Goal: Task Accomplishment & Management: Use online tool/utility

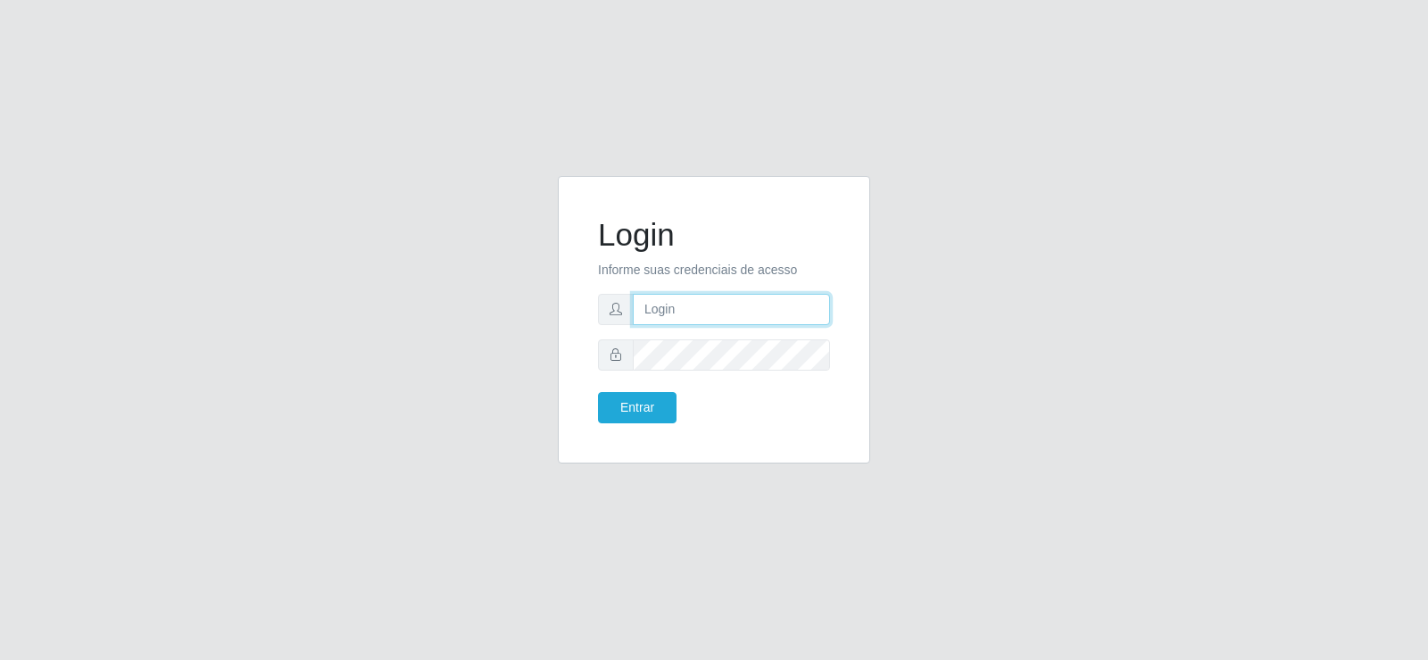
type input "[EMAIL_ADDRESS][DOMAIN_NAME]"
click at [778, 306] on input "[EMAIL_ADDRESS][DOMAIN_NAME]" at bounding box center [731, 309] width 197 height 31
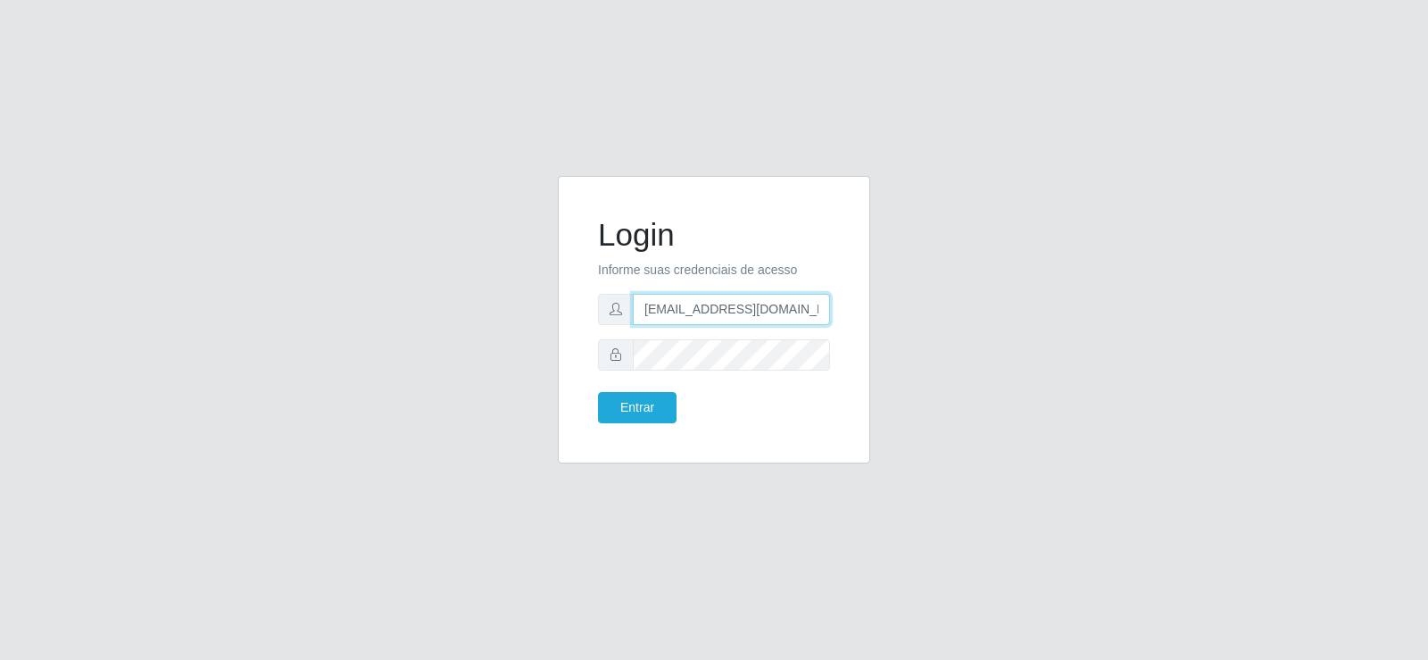
click at [778, 306] on input "[EMAIL_ADDRESS][DOMAIN_NAME]" at bounding box center [731, 309] width 197 height 31
type input "raiza"
type input "[EMAIL_ADDRESS][DOMAIN_NAME]"
click at [799, 307] on input "[EMAIL_ADDRESS][DOMAIN_NAME]" at bounding box center [731, 309] width 197 height 31
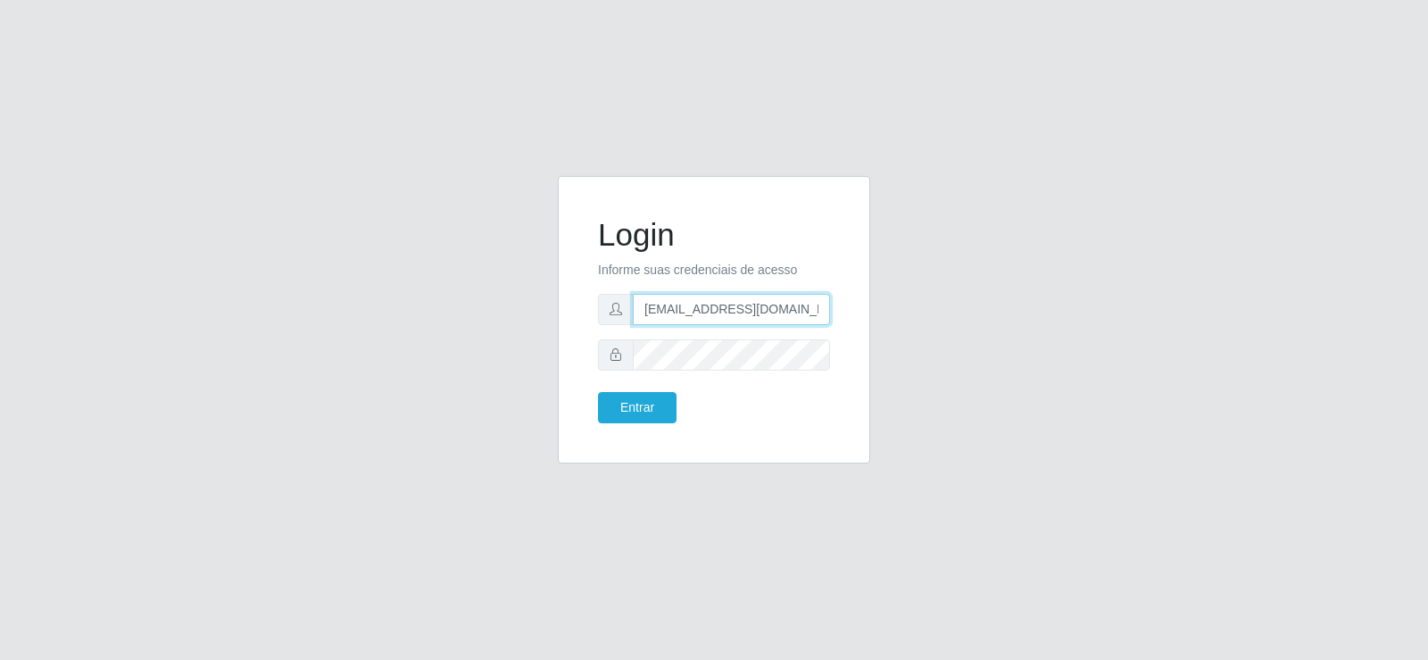
click at [799, 307] on input "[EMAIL_ADDRESS][DOMAIN_NAME]" at bounding box center [731, 309] width 197 height 31
click at [800, 306] on input "[EMAIL_ADDRESS][DOMAIN_NAME]" at bounding box center [731, 309] width 197 height 31
type input "raizasup@tadeu.com"
click at [628, 422] on button "Entrar" at bounding box center [637, 407] width 79 height 31
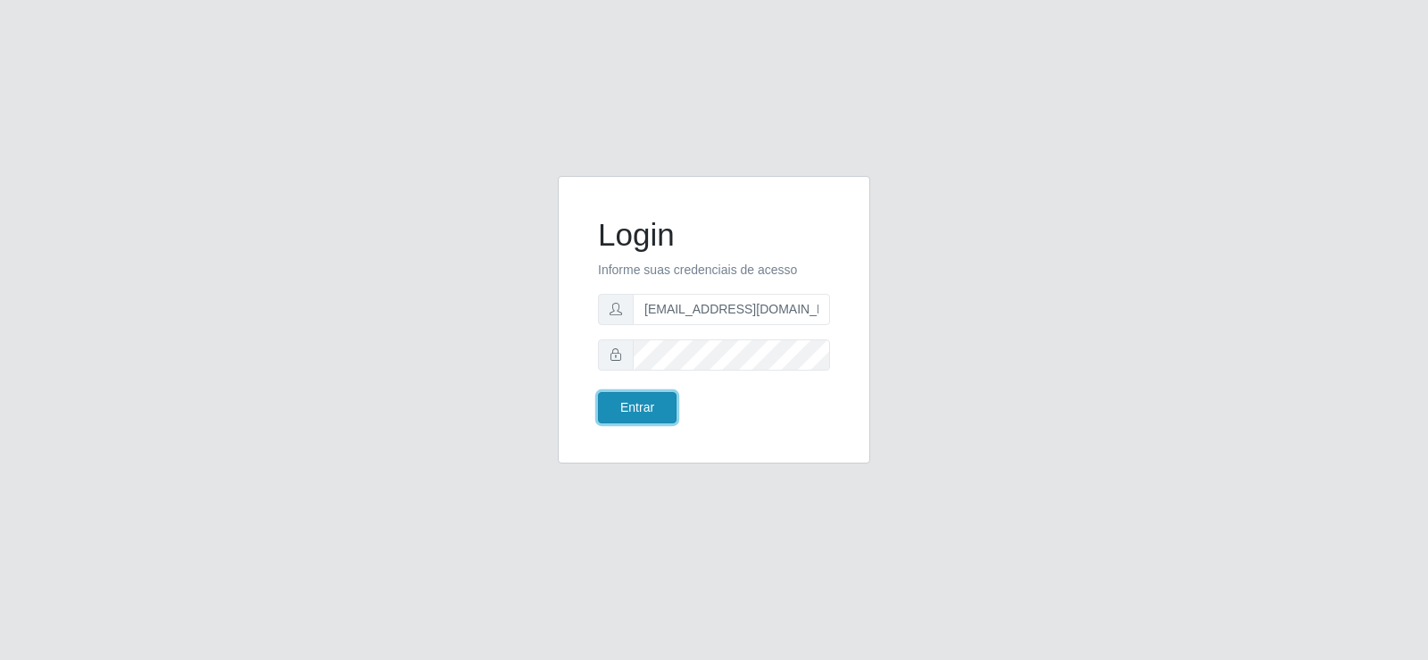
click at [623, 413] on button "Entrar" at bounding box center [637, 407] width 79 height 31
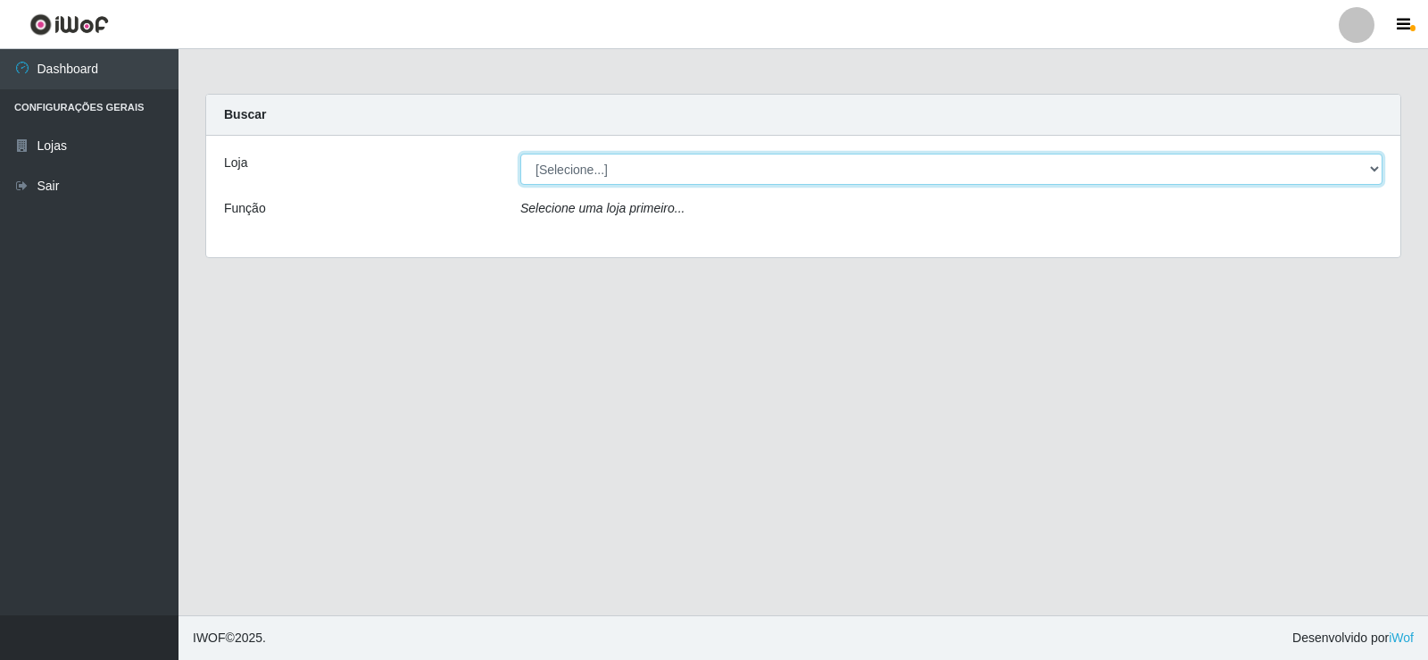
click at [576, 174] on select "[Selecione...] Supermercado Tadeu - Lagoa Seca" at bounding box center [952, 169] width 862 height 31
select select "195"
click at [521, 154] on select "[Selecione...] Supermercado Tadeu - Lagoa Seca" at bounding box center [952, 169] width 862 height 31
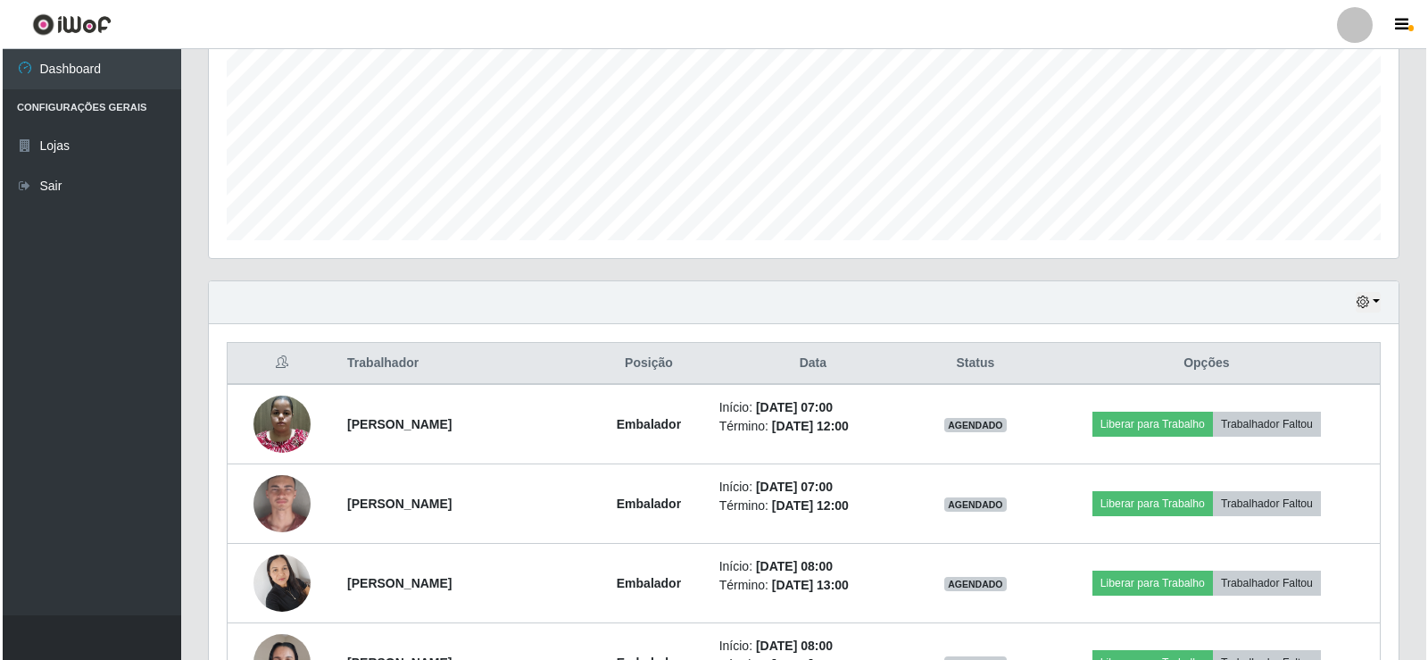
scroll to position [625, 0]
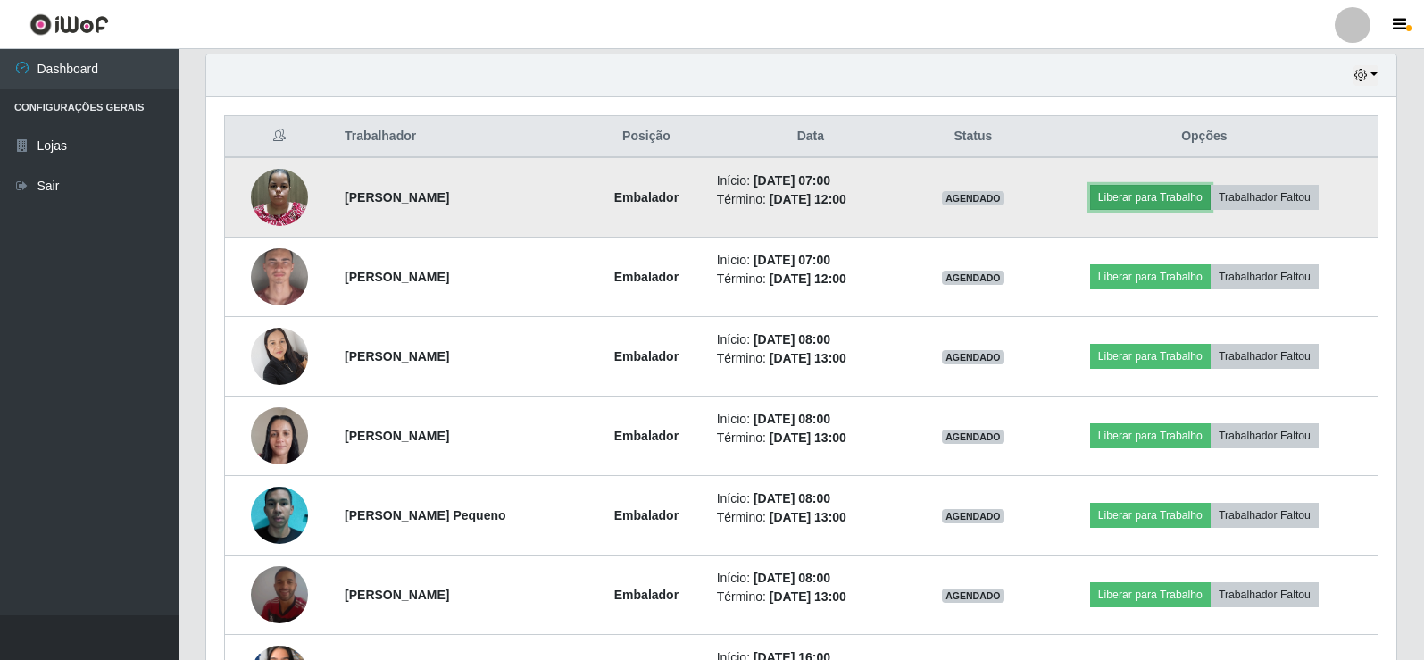
click at [1178, 197] on button "Liberar para Trabalho" at bounding box center [1150, 197] width 121 height 25
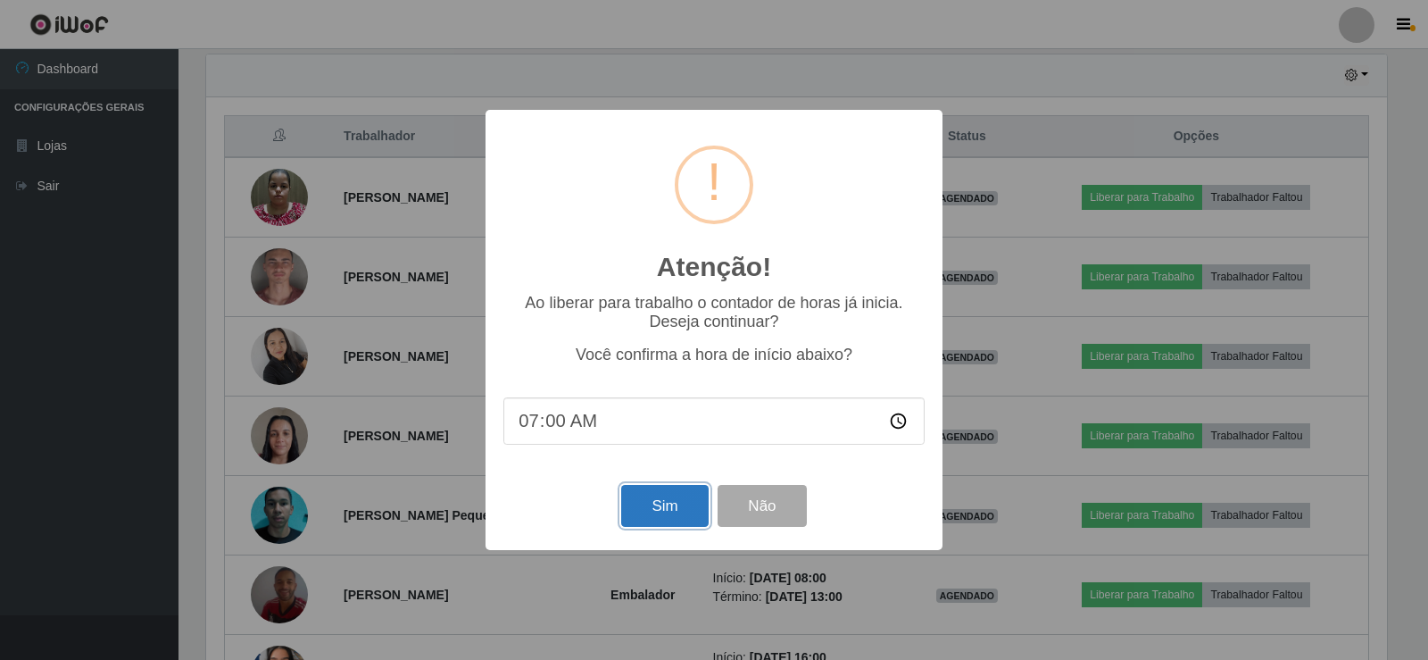
click at [648, 511] on button "Sim" at bounding box center [664, 506] width 87 height 42
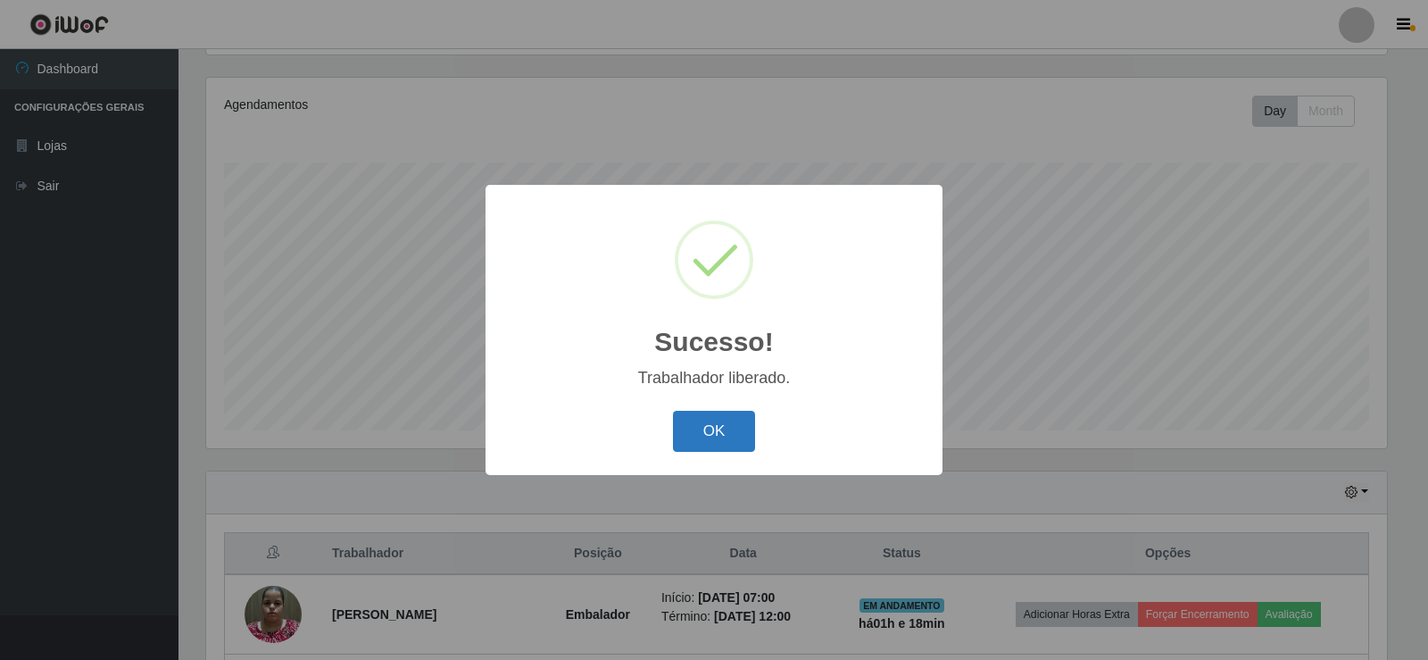
click at [717, 412] on button "OK" at bounding box center [714, 432] width 83 height 42
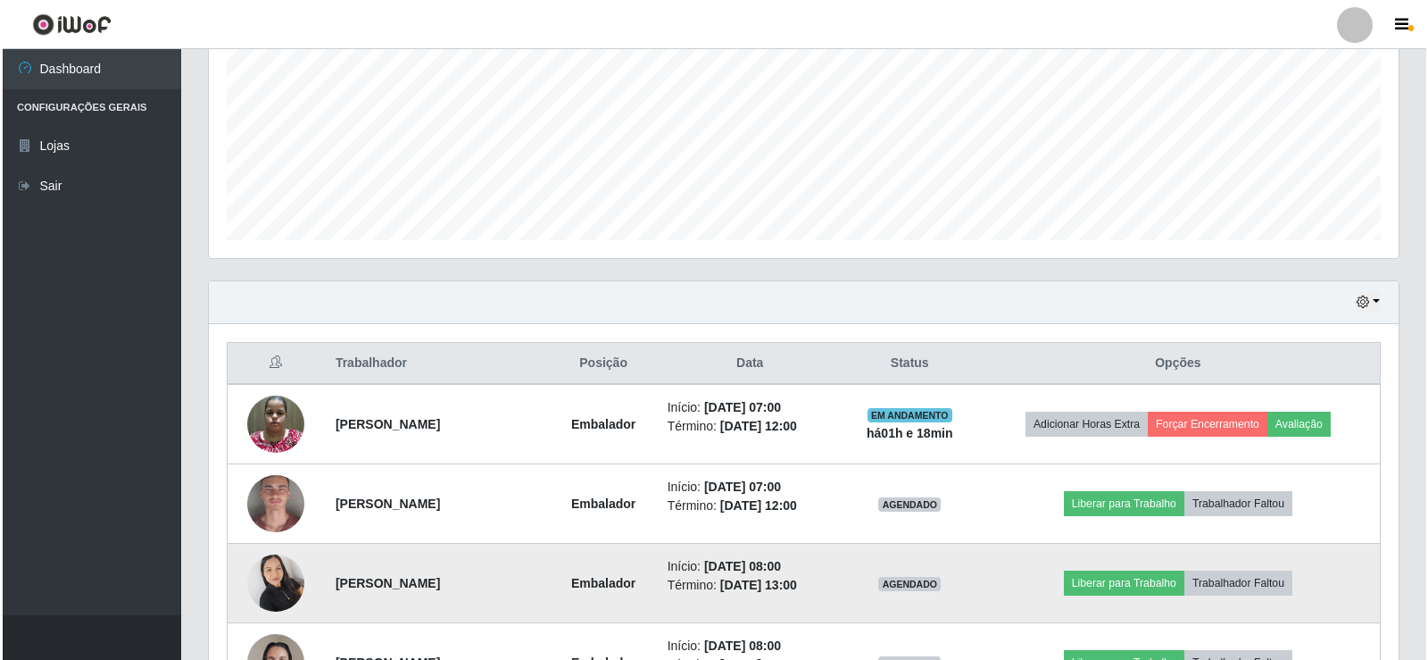
scroll to position [565, 0]
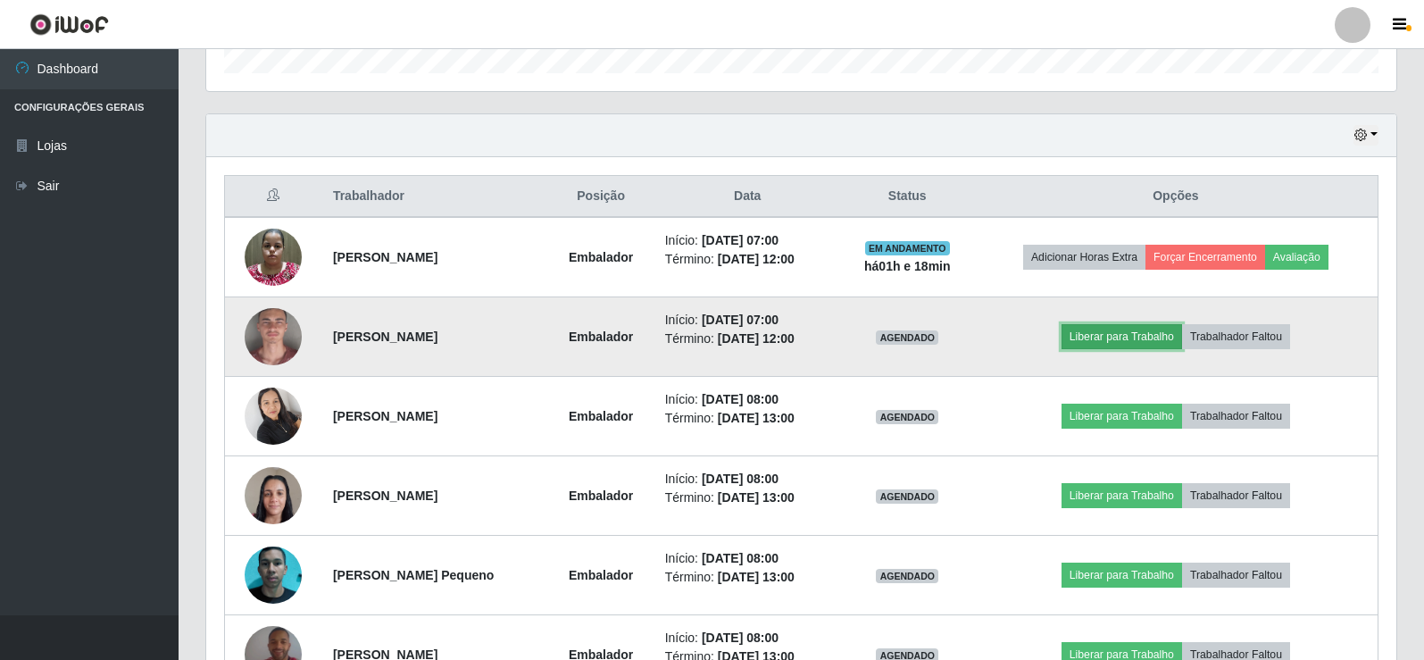
click at [1108, 329] on button "Liberar para Trabalho" at bounding box center [1122, 336] width 121 height 25
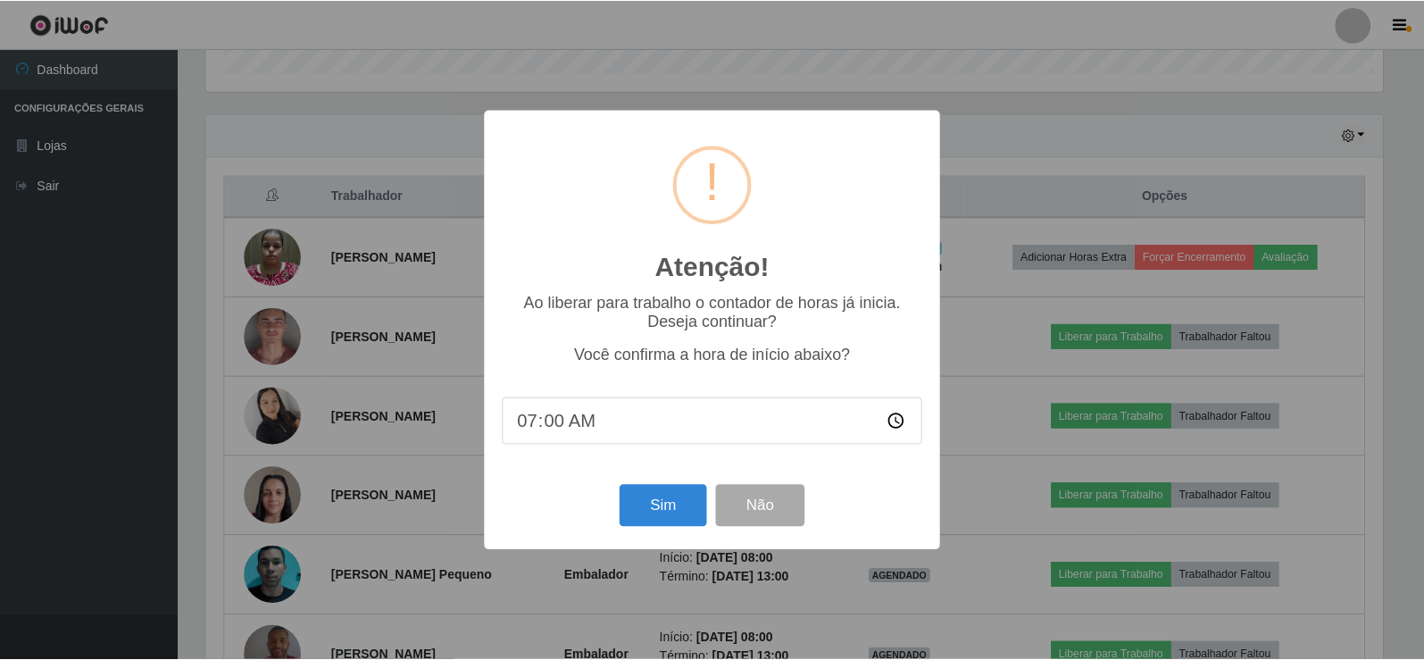
scroll to position [371, 1181]
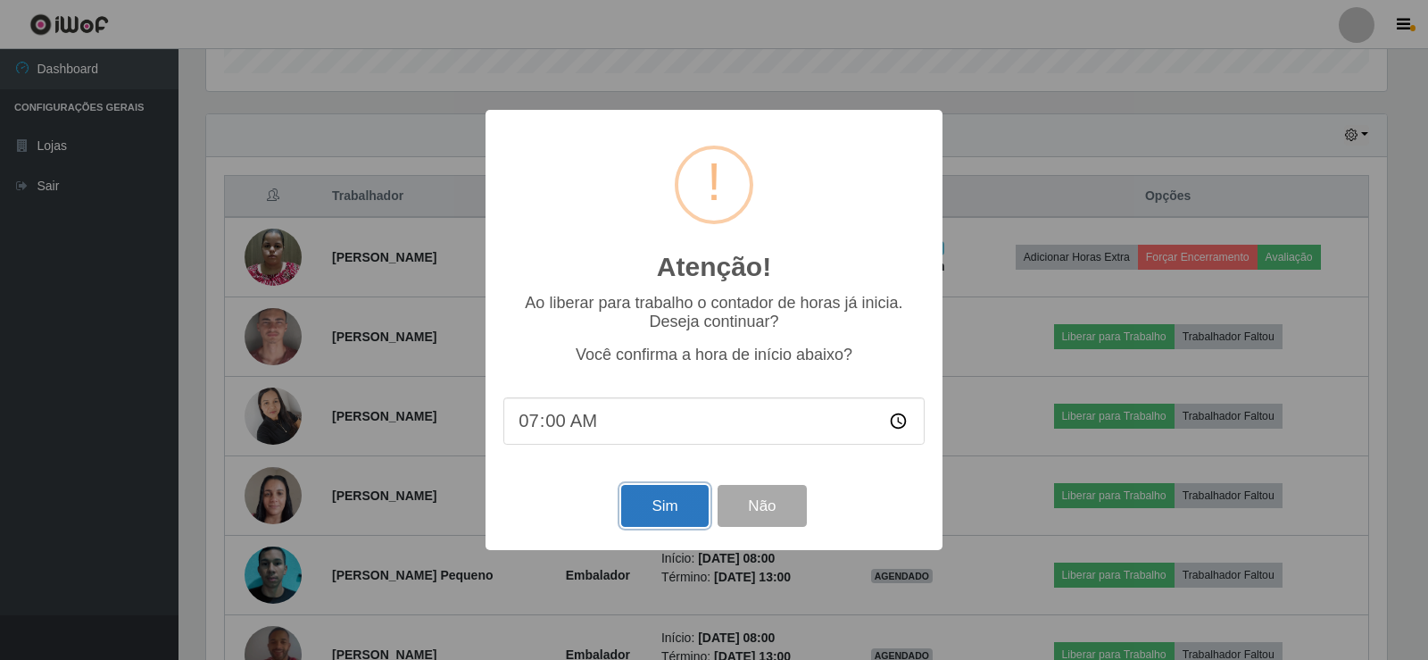
click at [651, 494] on button "Sim" at bounding box center [664, 506] width 87 height 42
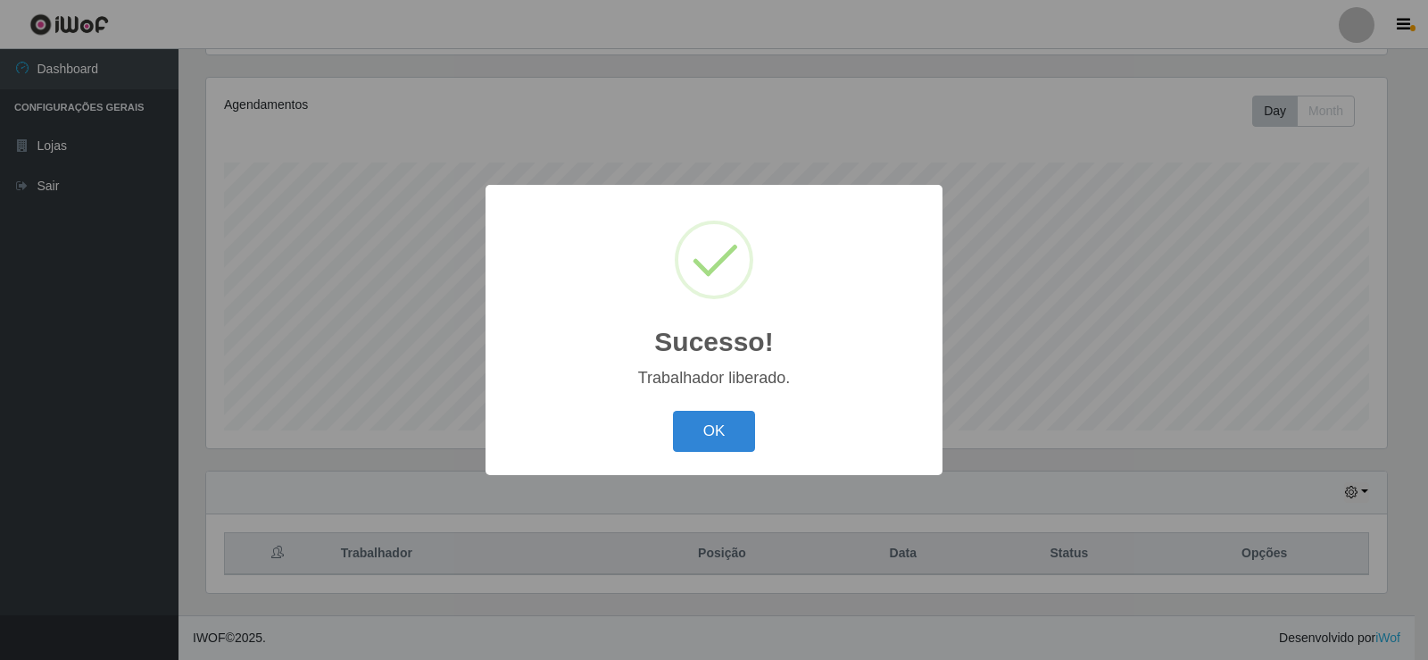
click at [715, 414] on button "OK" at bounding box center [714, 432] width 83 height 42
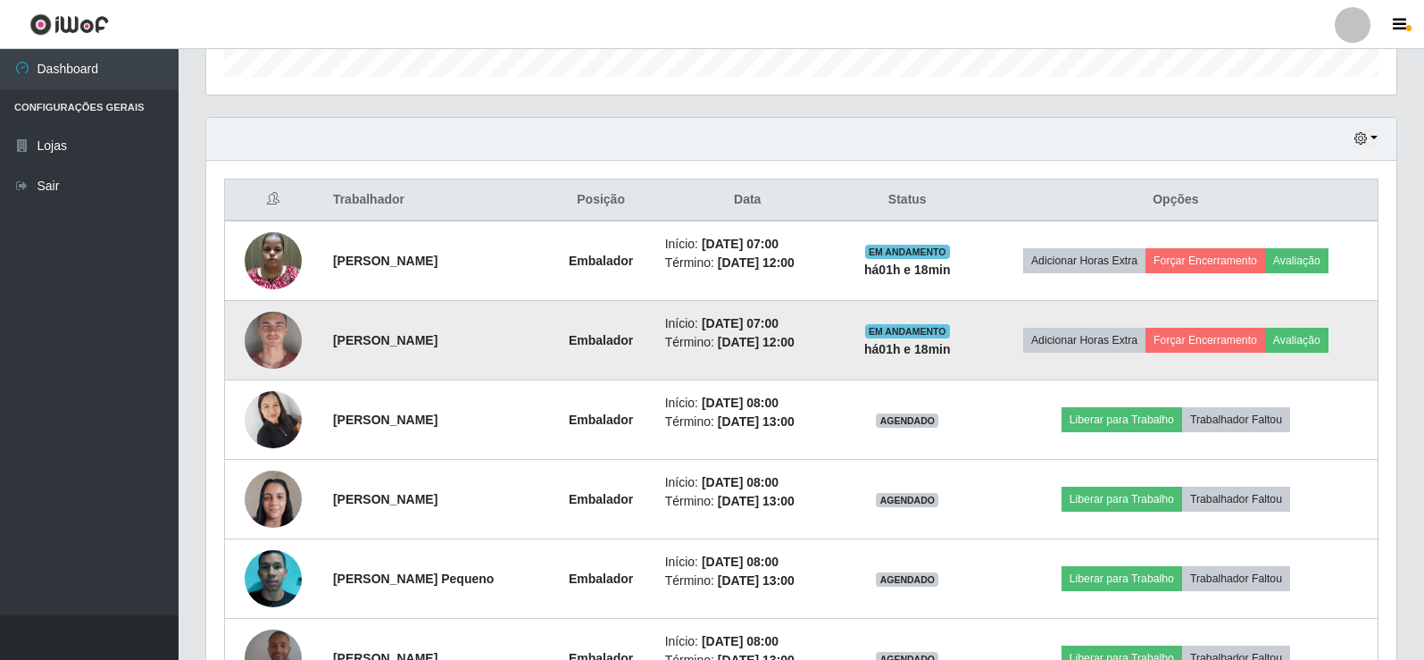
scroll to position [565, 0]
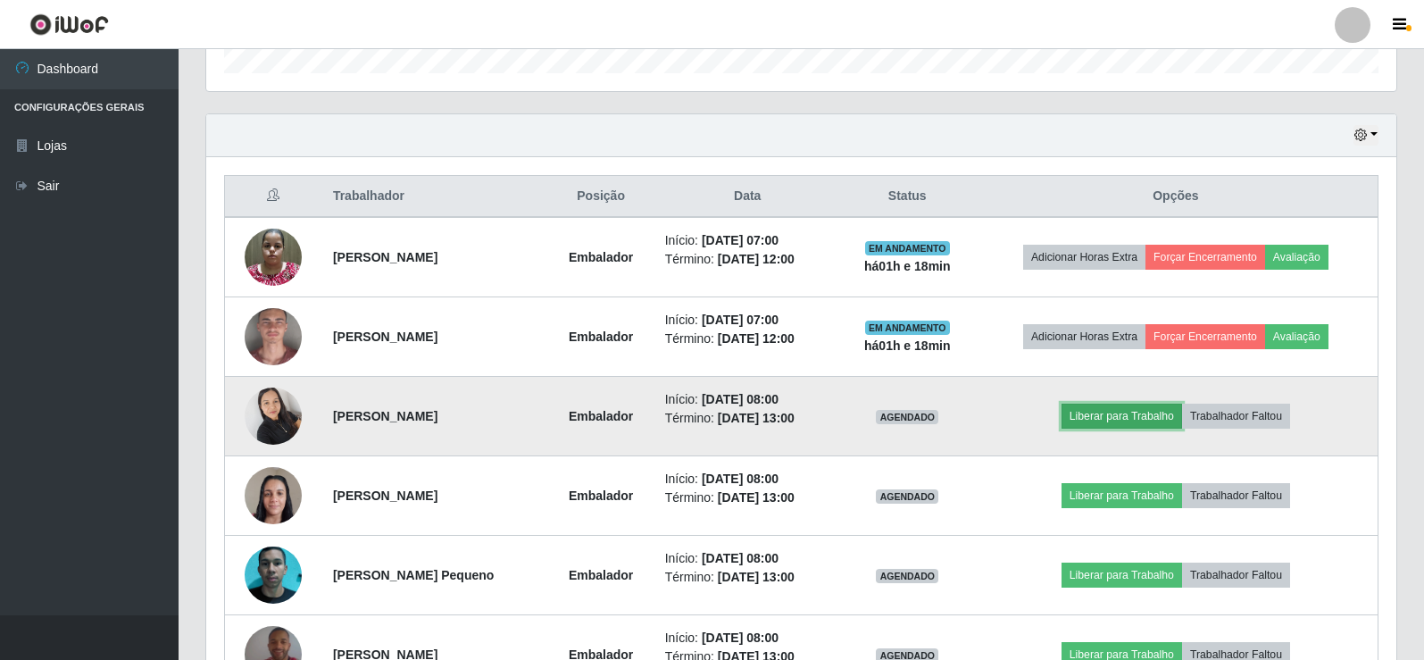
click at [1110, 415] on button "Liberar para Trabalho" at bounding box center [1122, 416] width 121 height 25
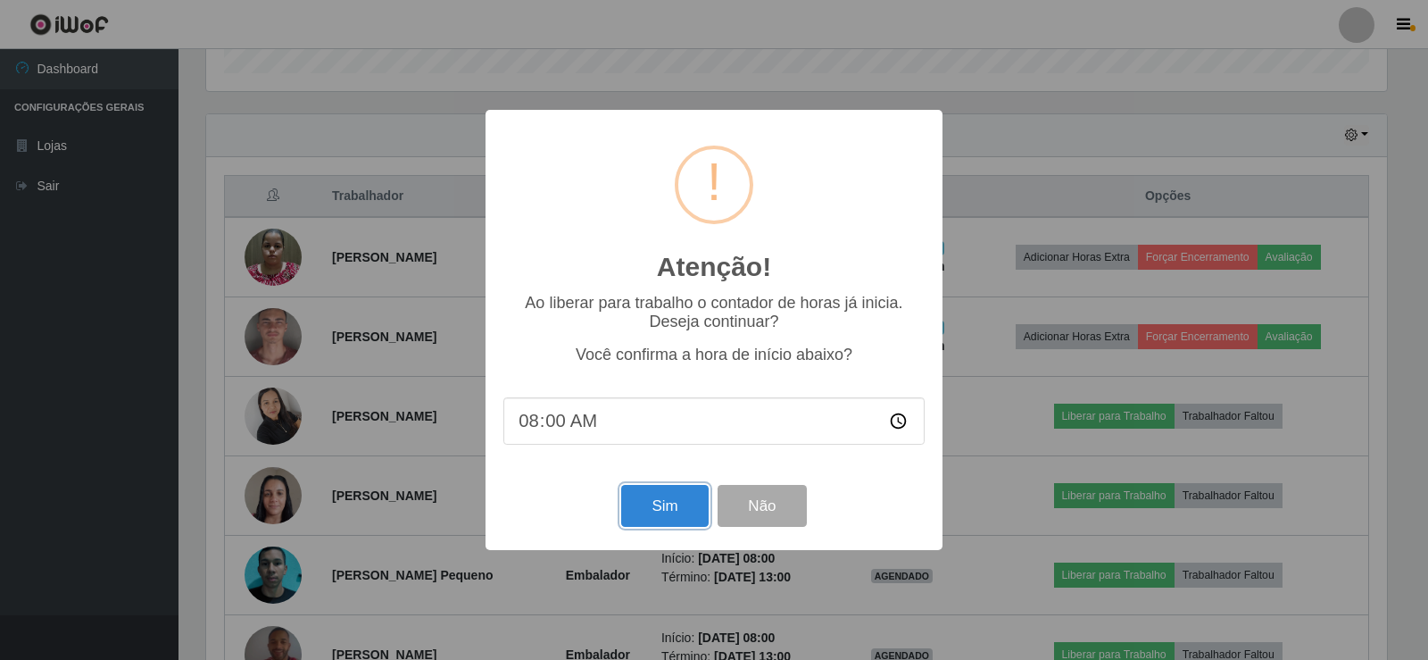
click at [684, 495] on button "Sim" at bounding box center [664, 506] width 87 height 42
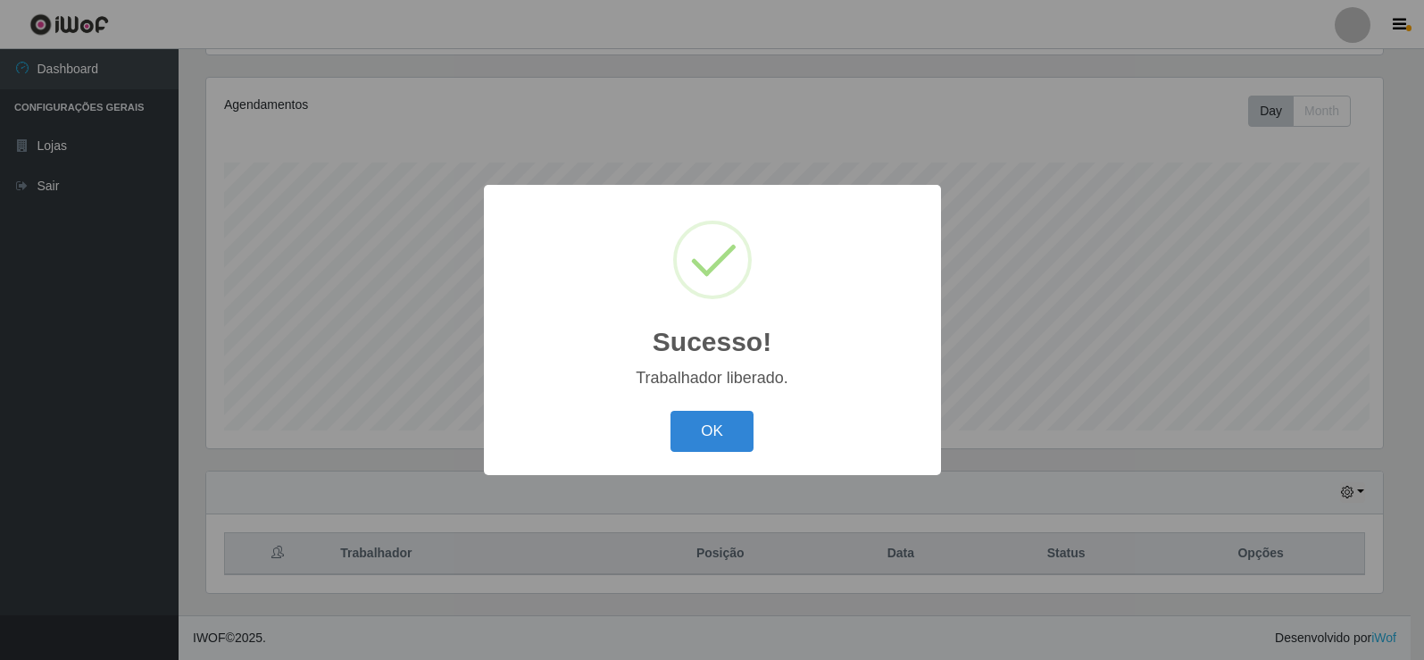
scroll to position [0, 0]
click at [715, 436] on button "OK" at bounding box center [714, 432] width 83 height 42
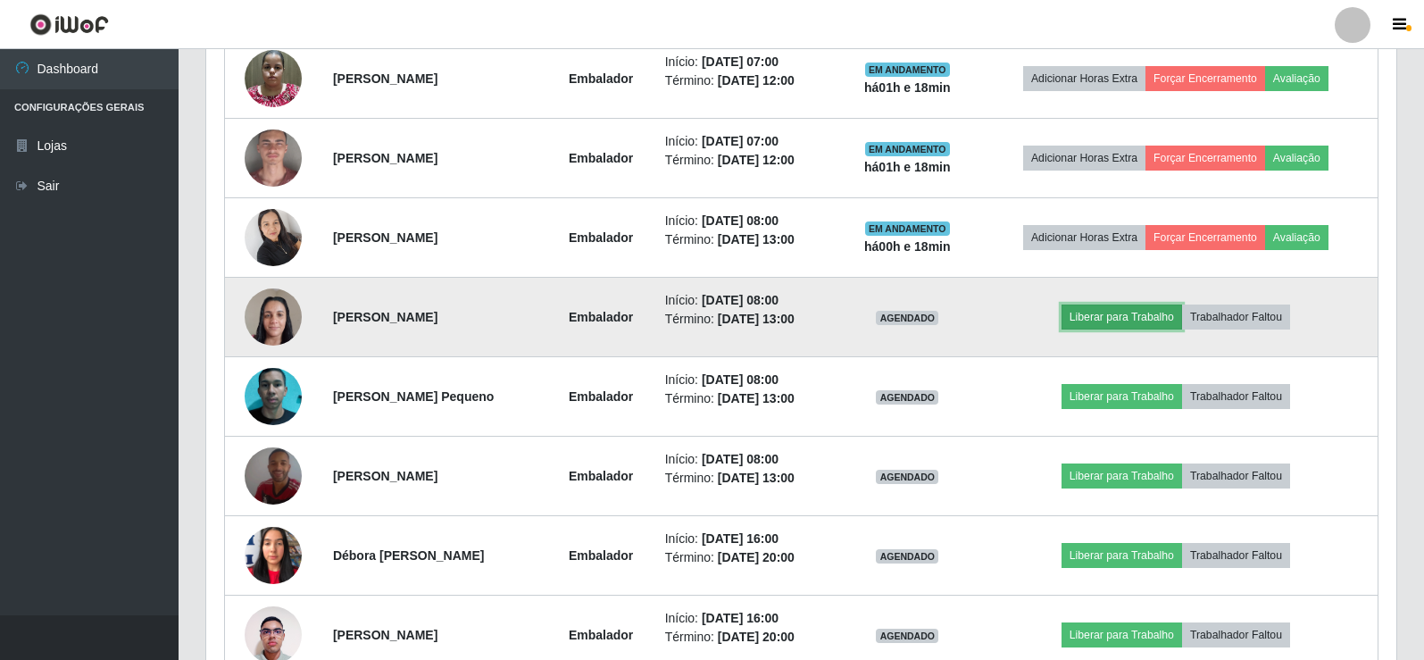
click at [1090, 308] on button "Liberar para Trabalho" at bounding box center [1122, 316] width 121 height 25
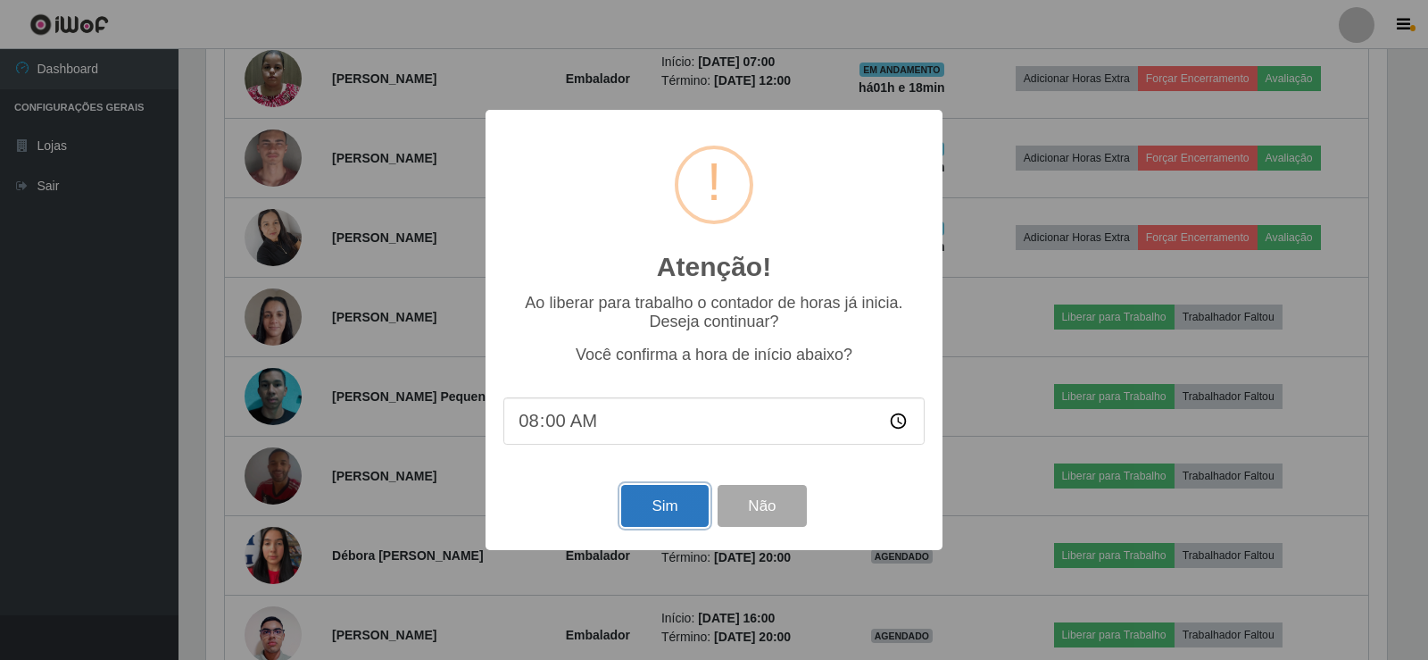
click at [643, 496] on button "Sim" at bounding box center [664, 506] width 87 height 42
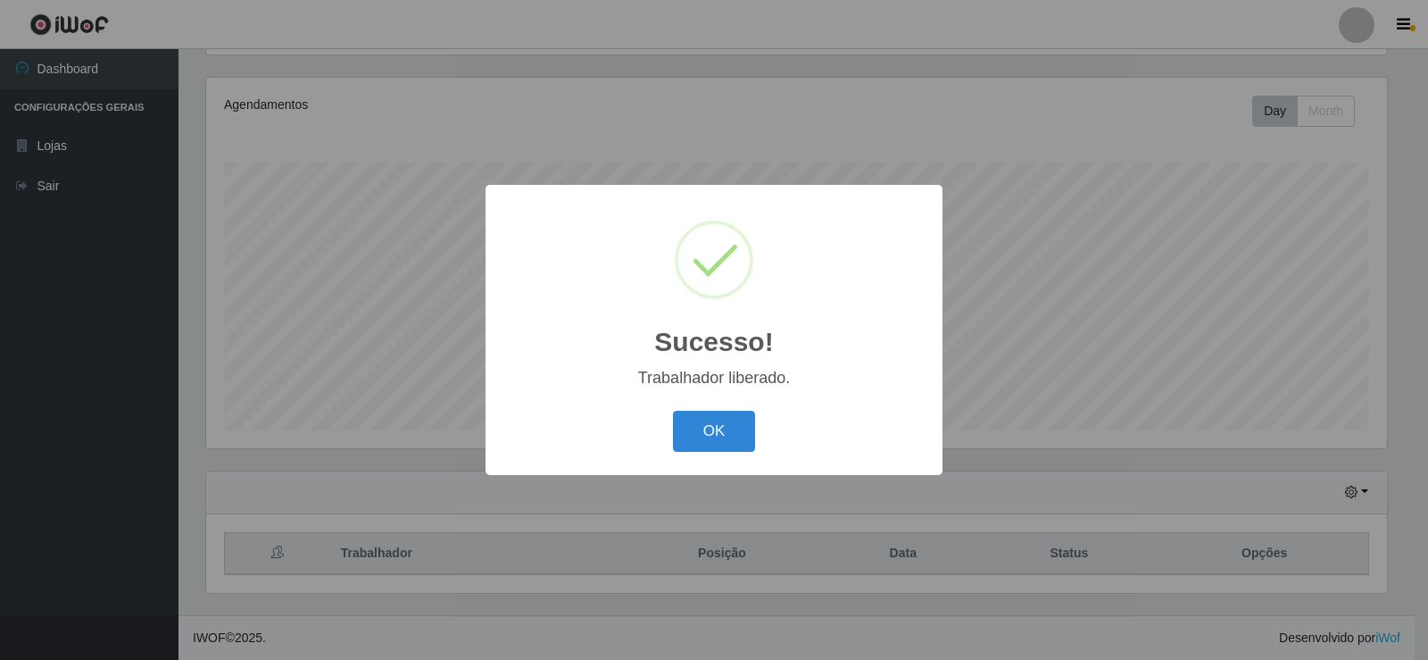
click at [671, 426] on div "OK Cancel" at bounding box center [714, 430] width 421 height 51
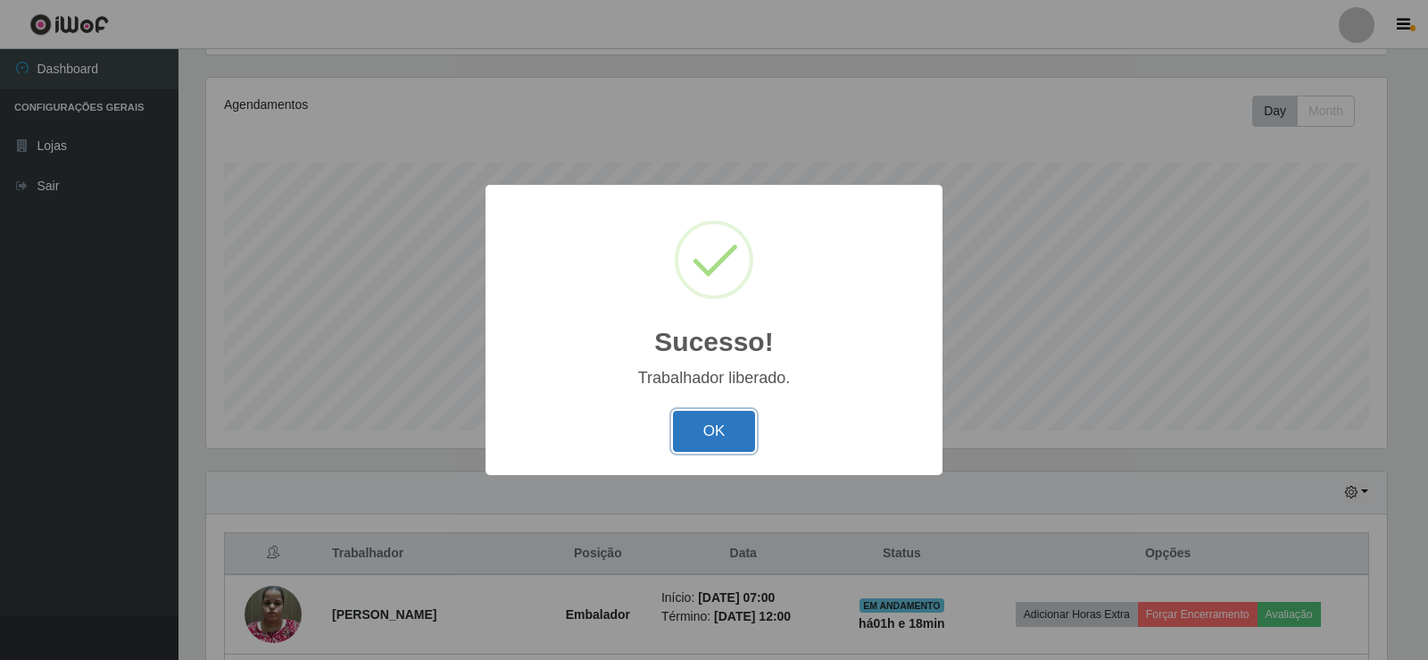
click at [682, 426] on button "OK" at bounding box center [714, 432] width 83 height 42
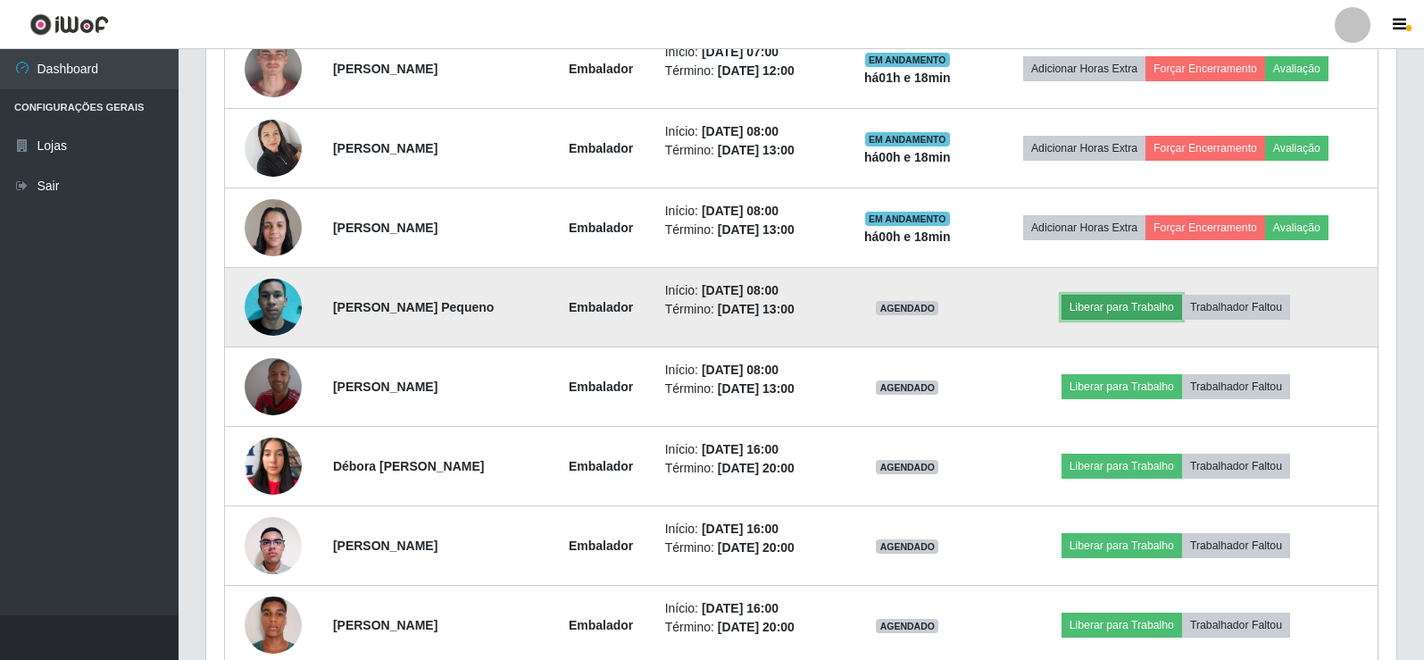
click at [1104, 305] on button "Liberar para Trabalho" at bounding box center [1122, 307] width 121 height 25
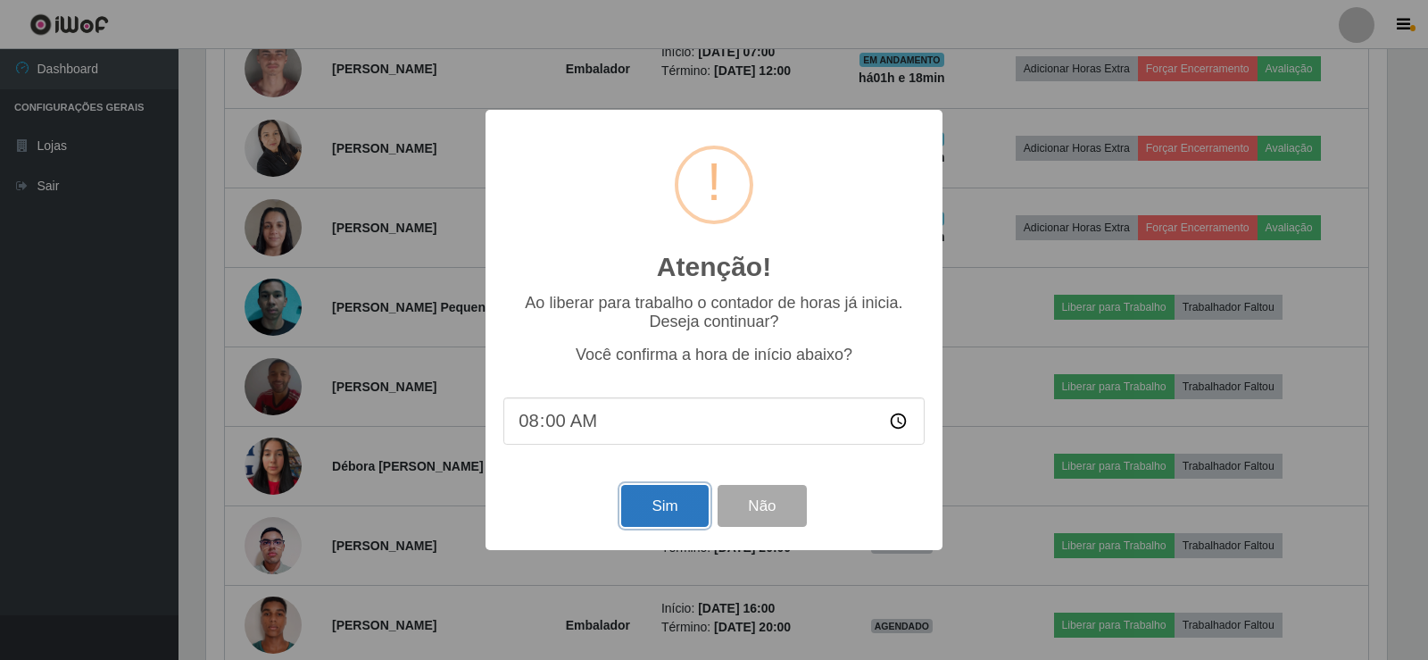
click at [672, 512] on button "Sim" at bounding box center [664, 506] width 87 height 42
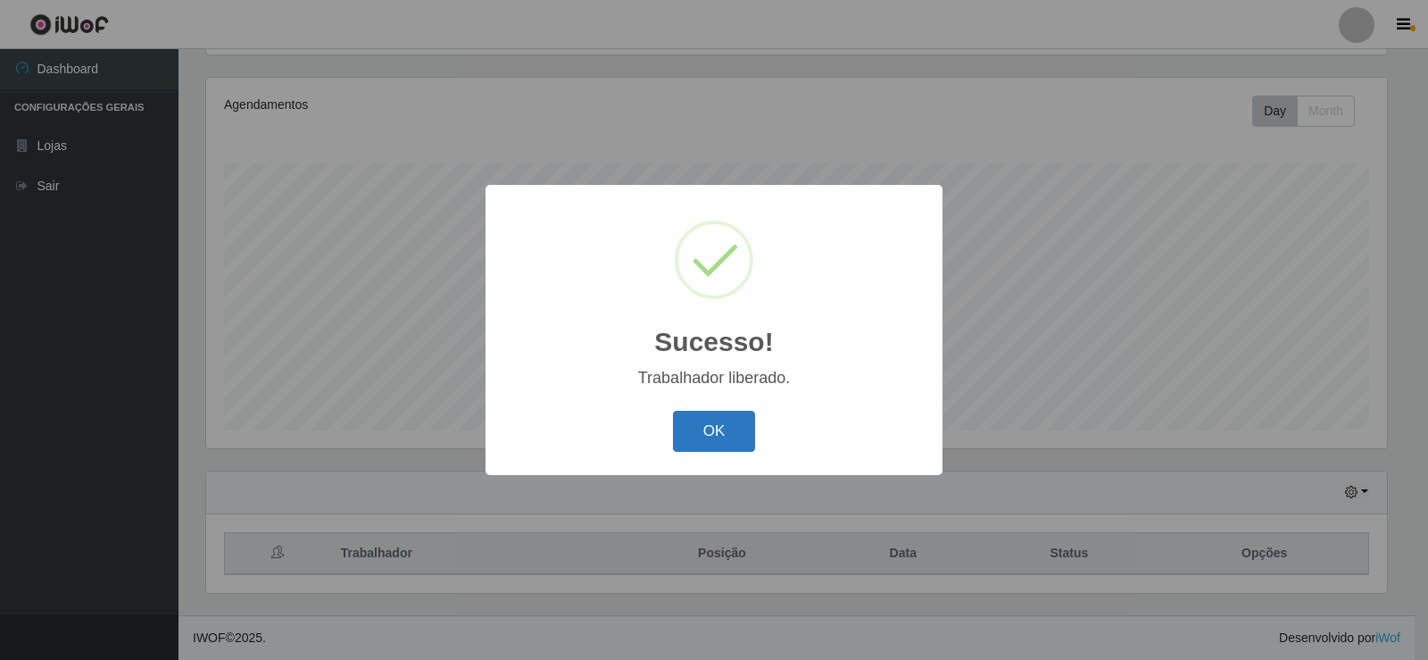
click at [700, 431] on button "OK" at bounding box center [714, 432] width 83 height 42
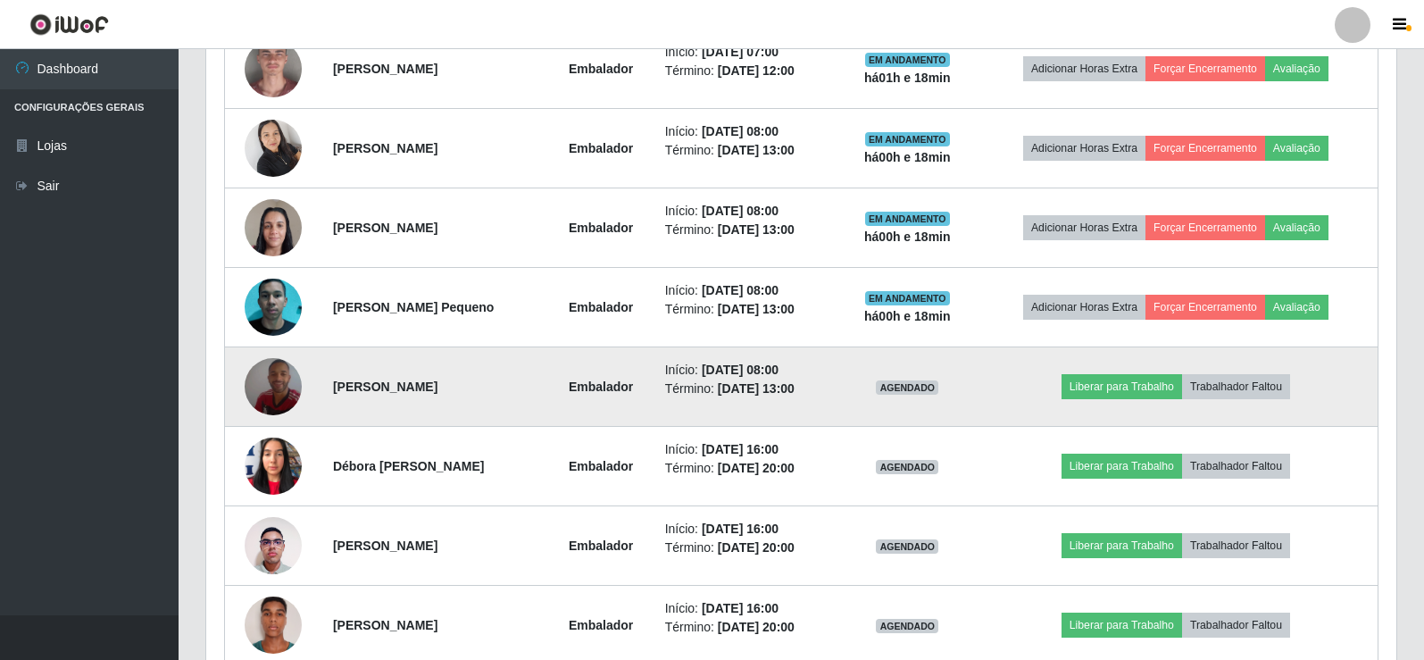
click at [266, 390] on img at bounding box center [273, 387] width 57 height 102
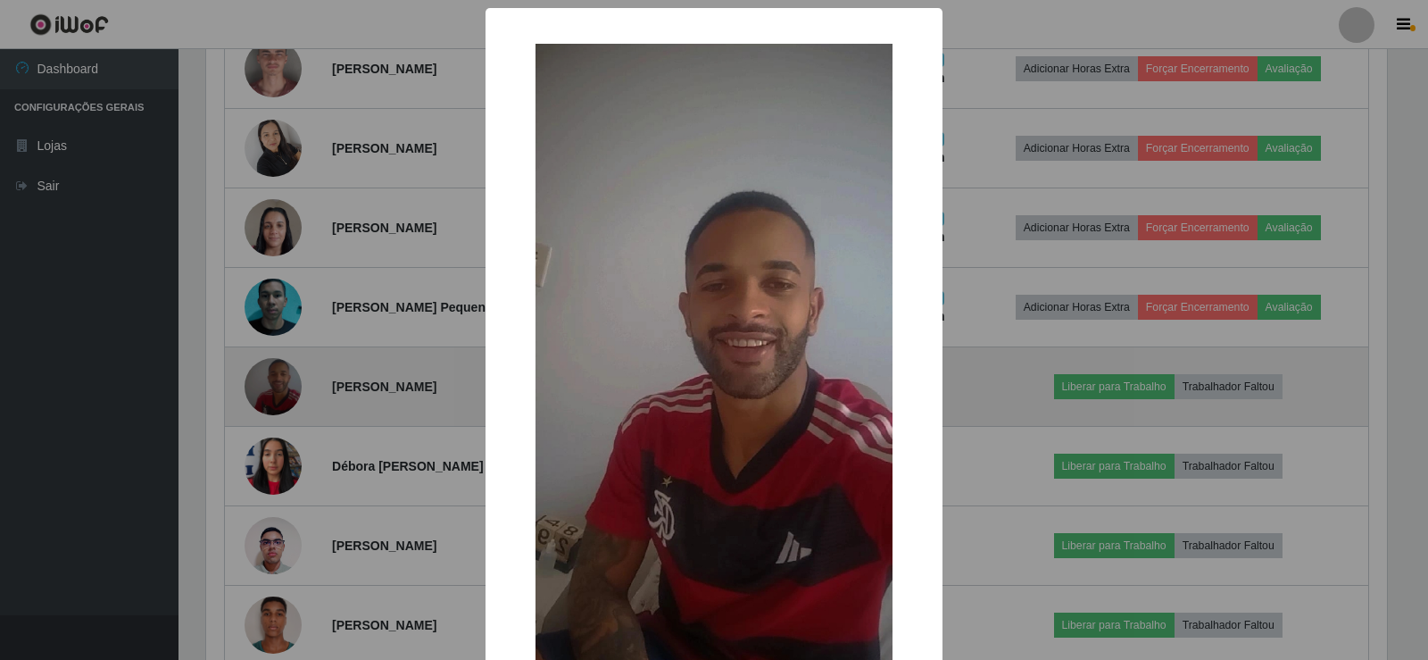
click at [266, 390] on div "× OK Cancel" at bounding box center [714, 330] width 1428 height 660
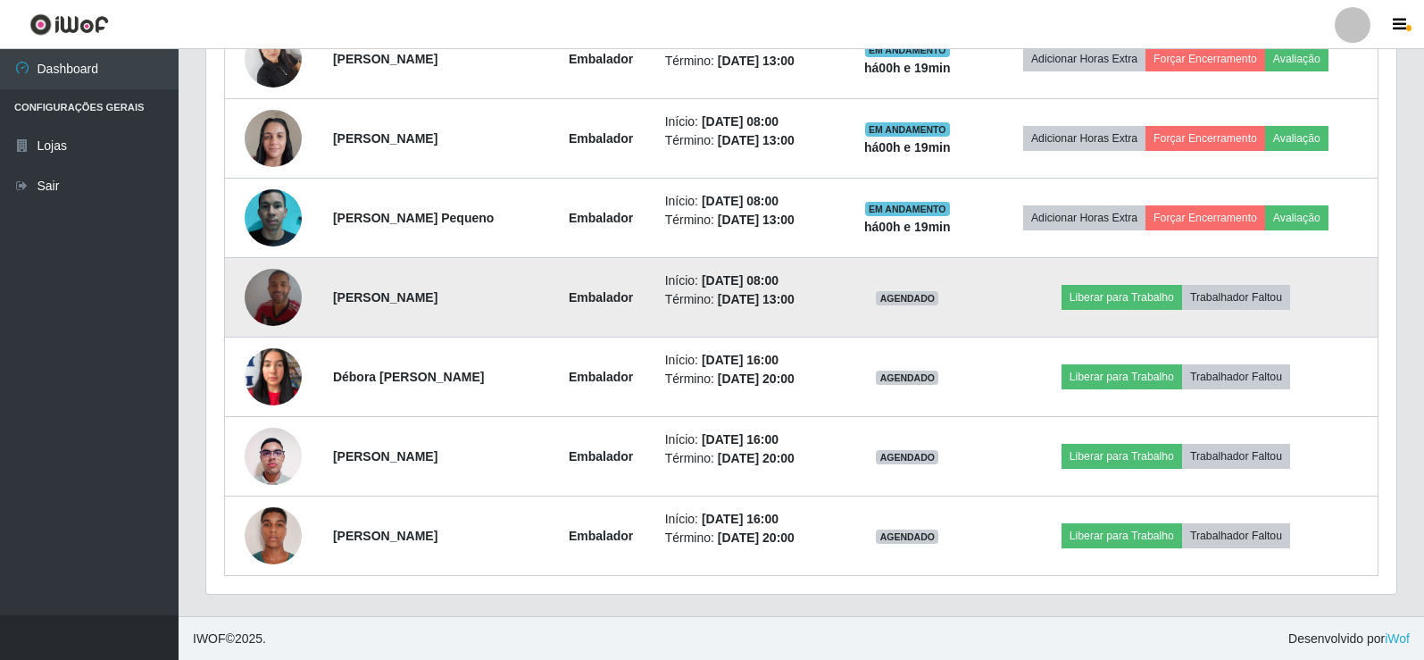
click at [289, 296] on img at bounding box center [273, 297] width 57 height 102
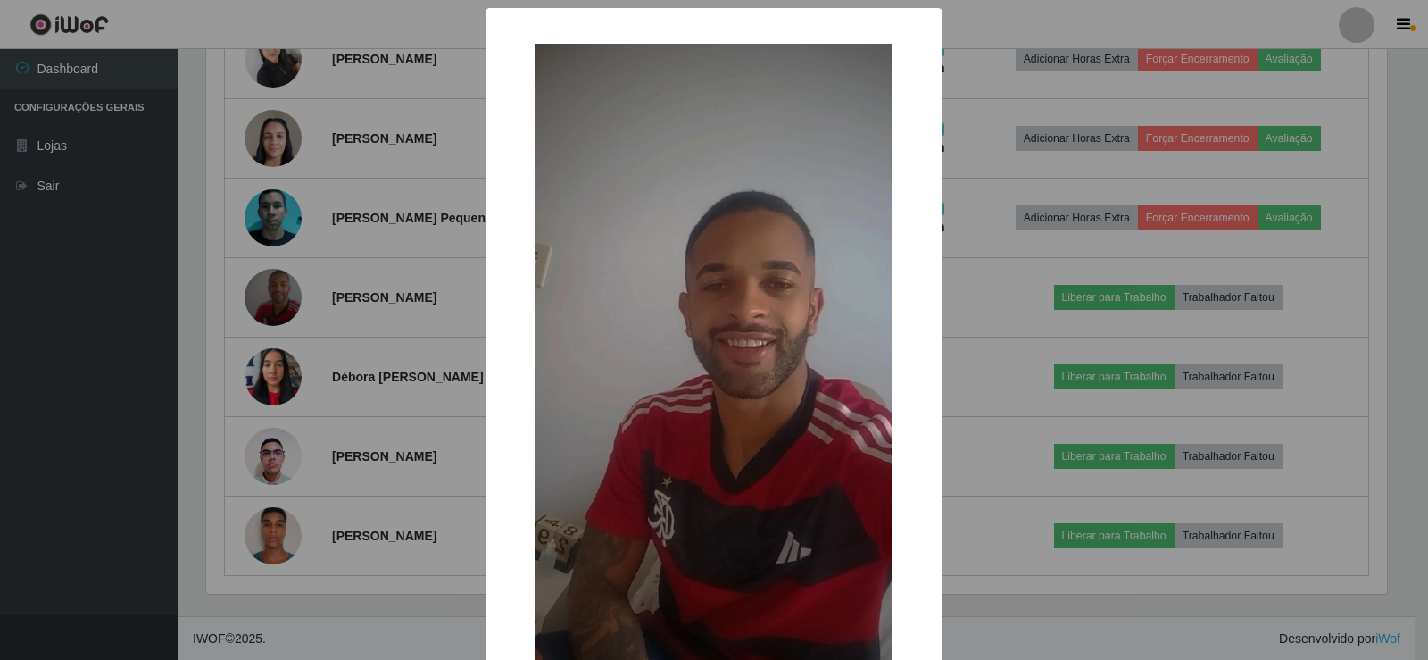
click at [560, 236] on img at bounding box center [714, 361] width 357 height 635
click at [577, 316] on img at bounding box center [714, 361] width 357 height 635
click at [670, 343] on img at bounding box center [714, 361] width 357 height 635
click at [834, 270] on img at bounding box center [714, 361] width 357 height 635
click at [1062, 211] on div "× OK Cancel" at bounding box center [714, 330] width 1428 height 660
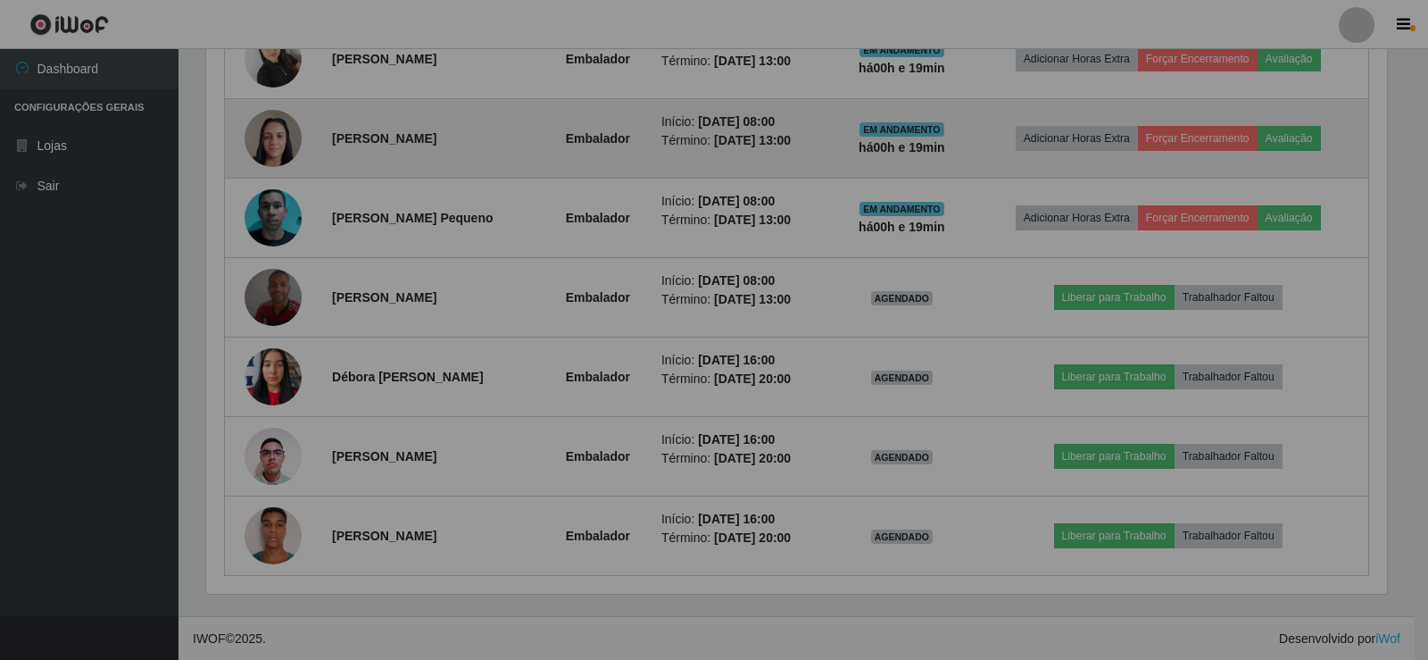
scroll to position [371, 1190]
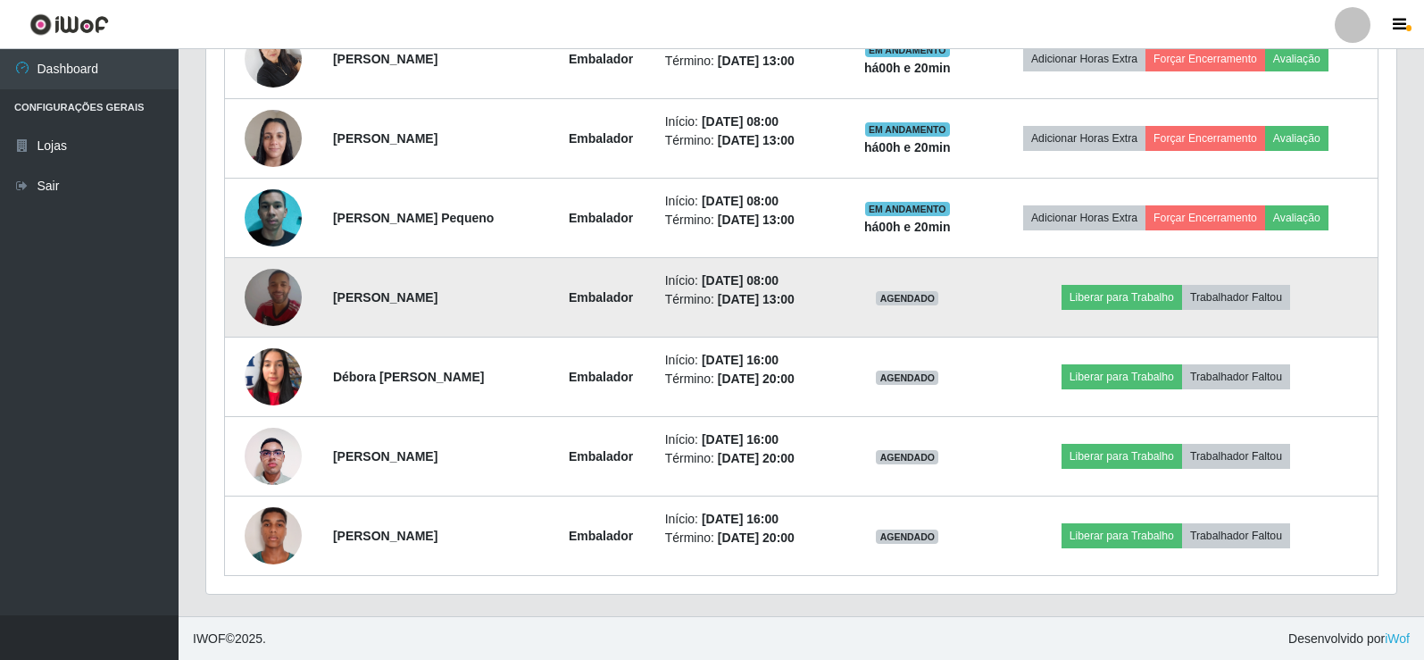
click at [250, 295] on img at bounding box center [273, 297] width 57 height 102
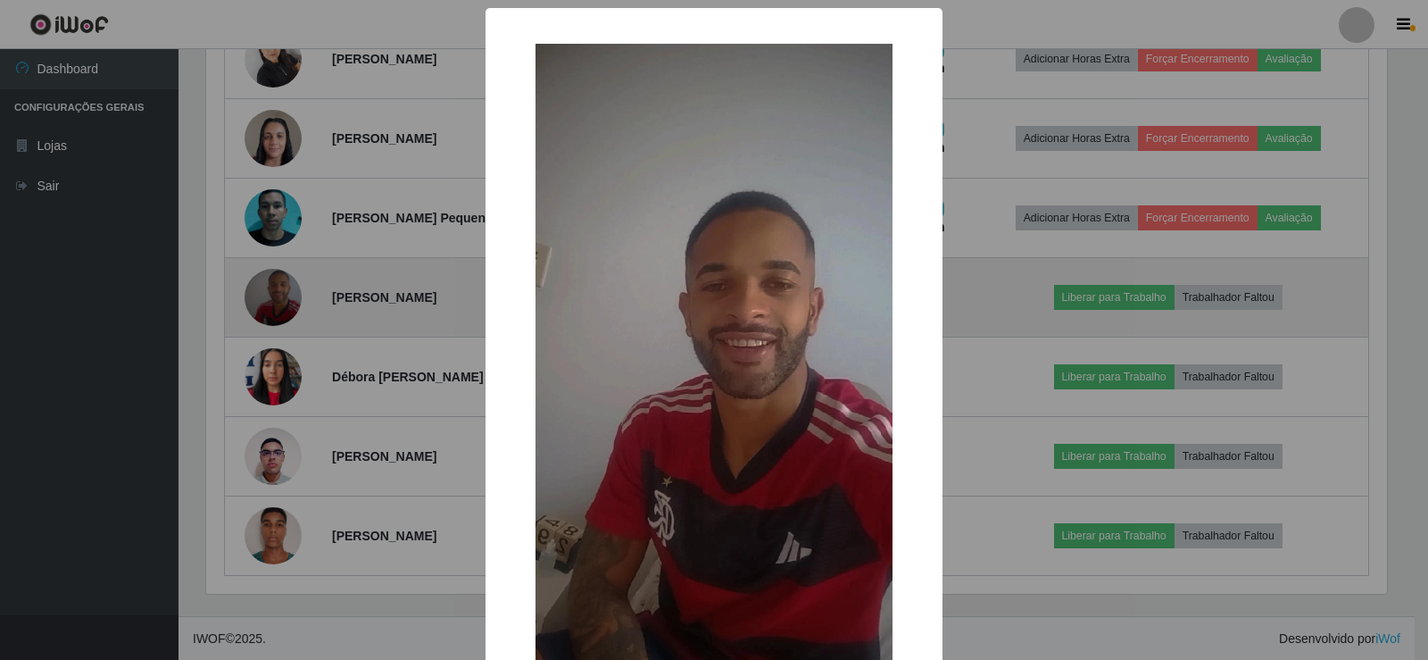
click at [250, 295] on div "× OK Cancel" at bounding box center [714, 330] width 1428 height 660
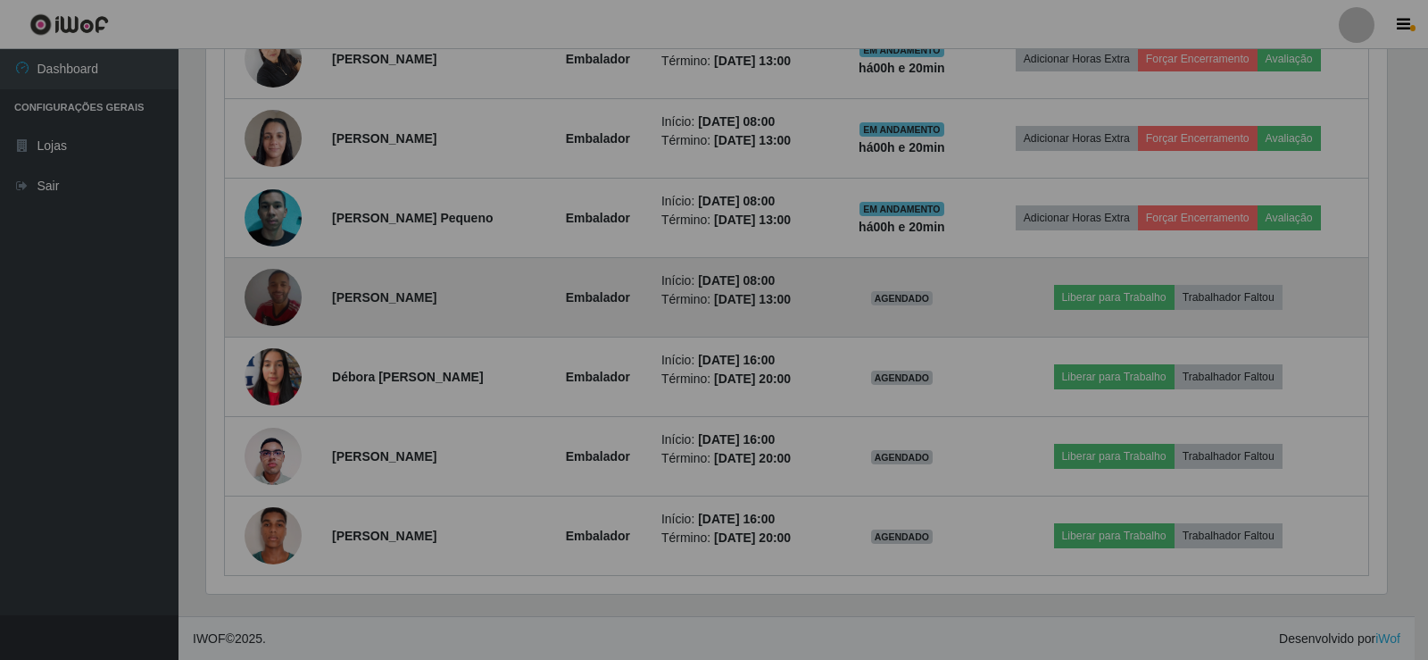
scroll to position [371, 1190]
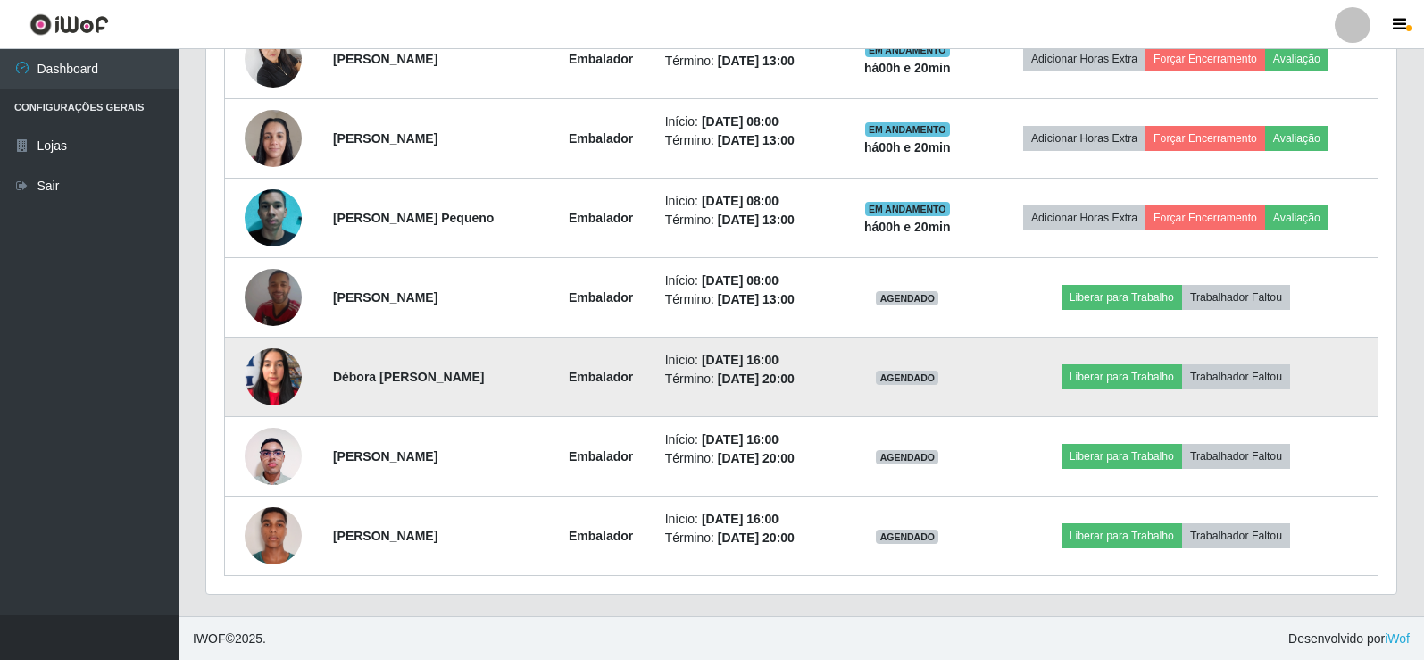
click at [287, 379] on img at bounding box center [273, 376] width 57 height 76
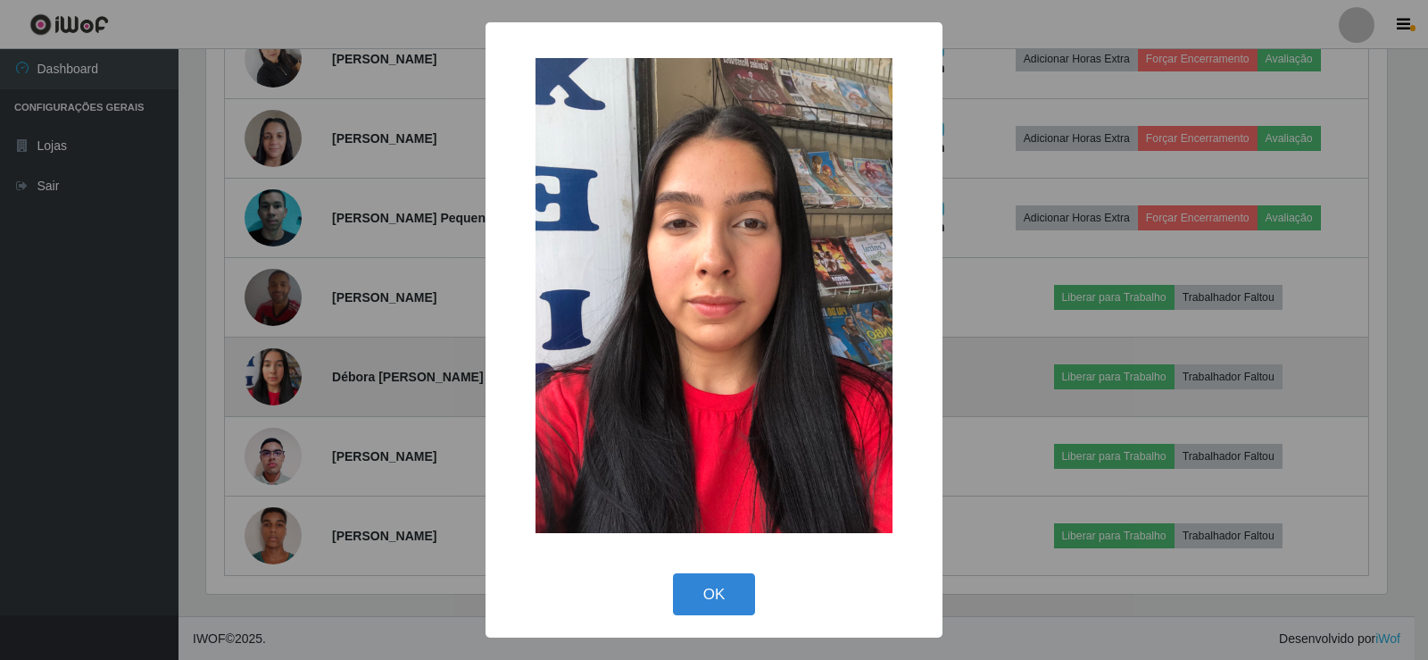
click at [287, 379] on div "× OK Cancel" at bounding box center [714, 330] width 1428 height 660
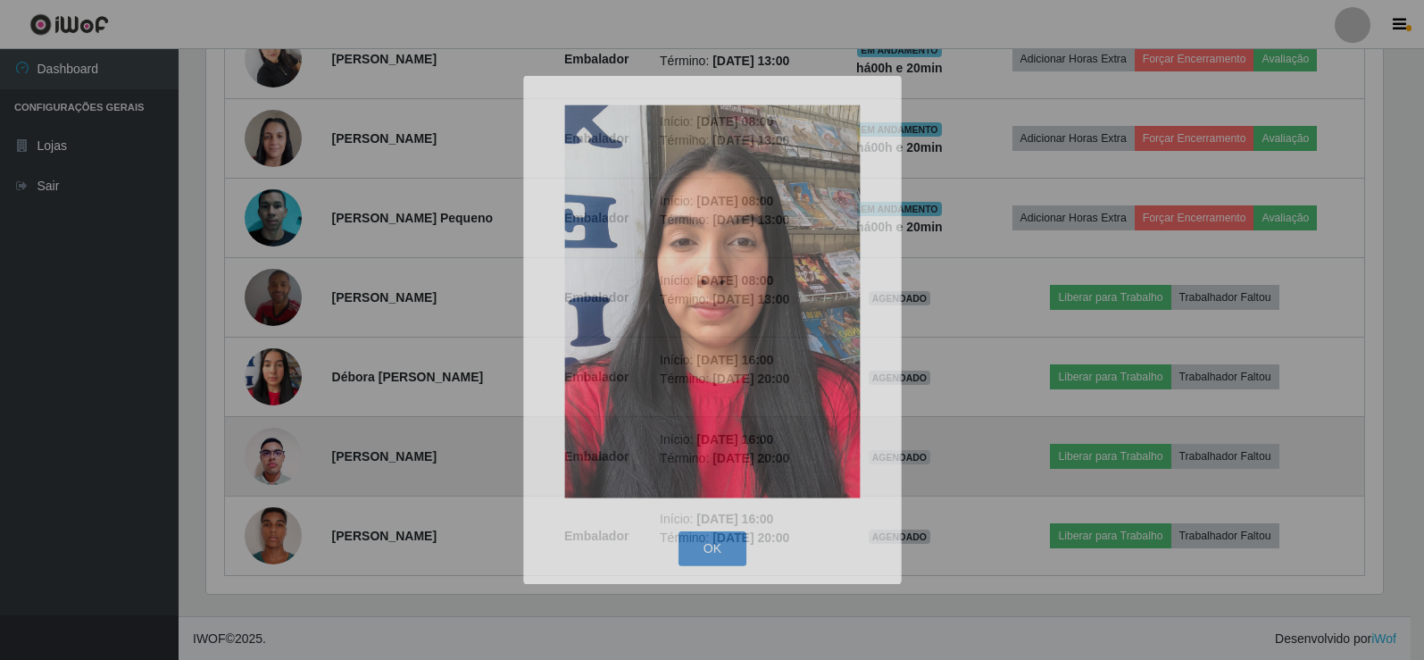
scroll to position [371, 1190]
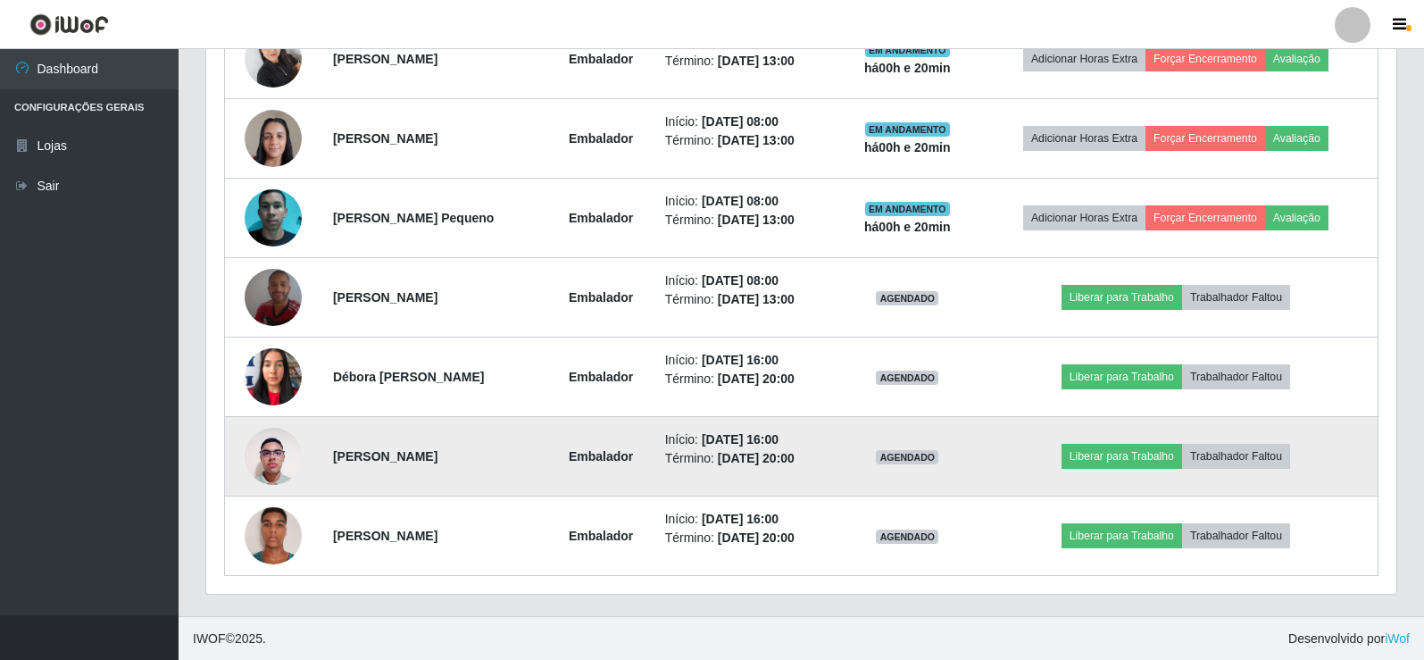
click at [277, 471] on img at bounding box center [273, 456] width 57 height 76
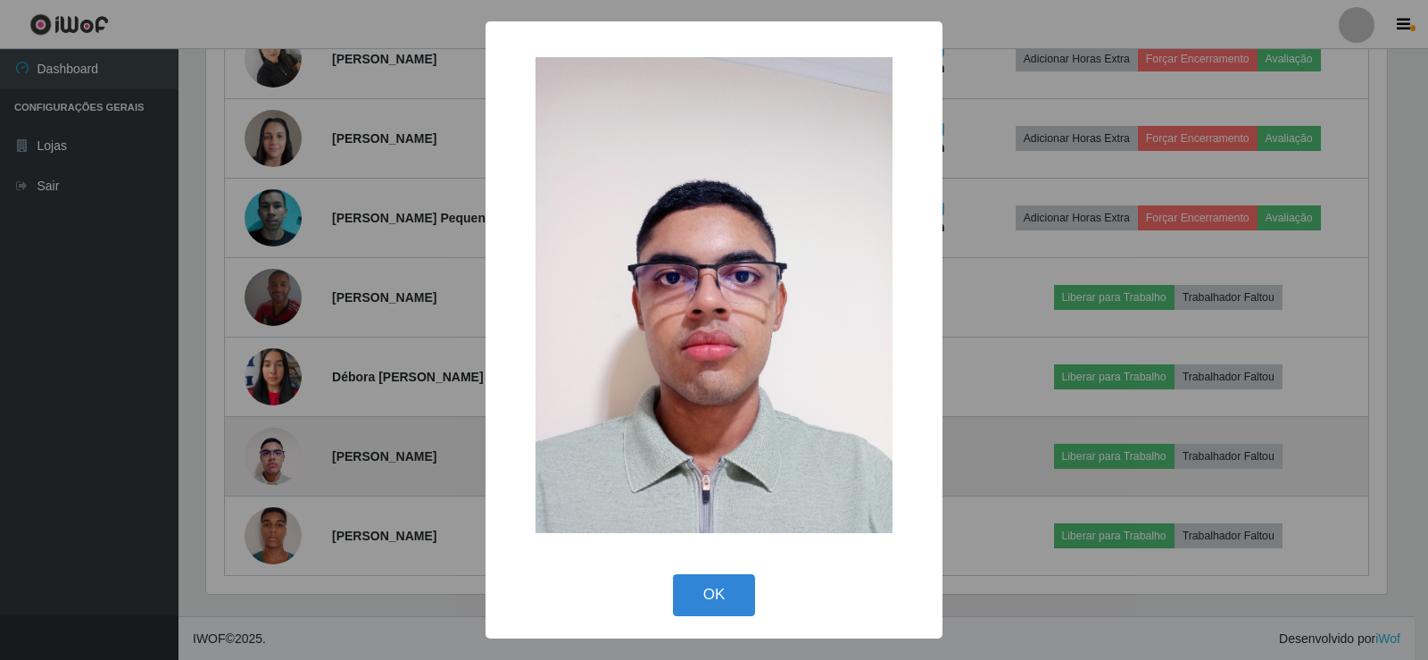
click at [277, 471] on div "× OK Cancel" at bounding box center [714, 330] width 1428 height 660
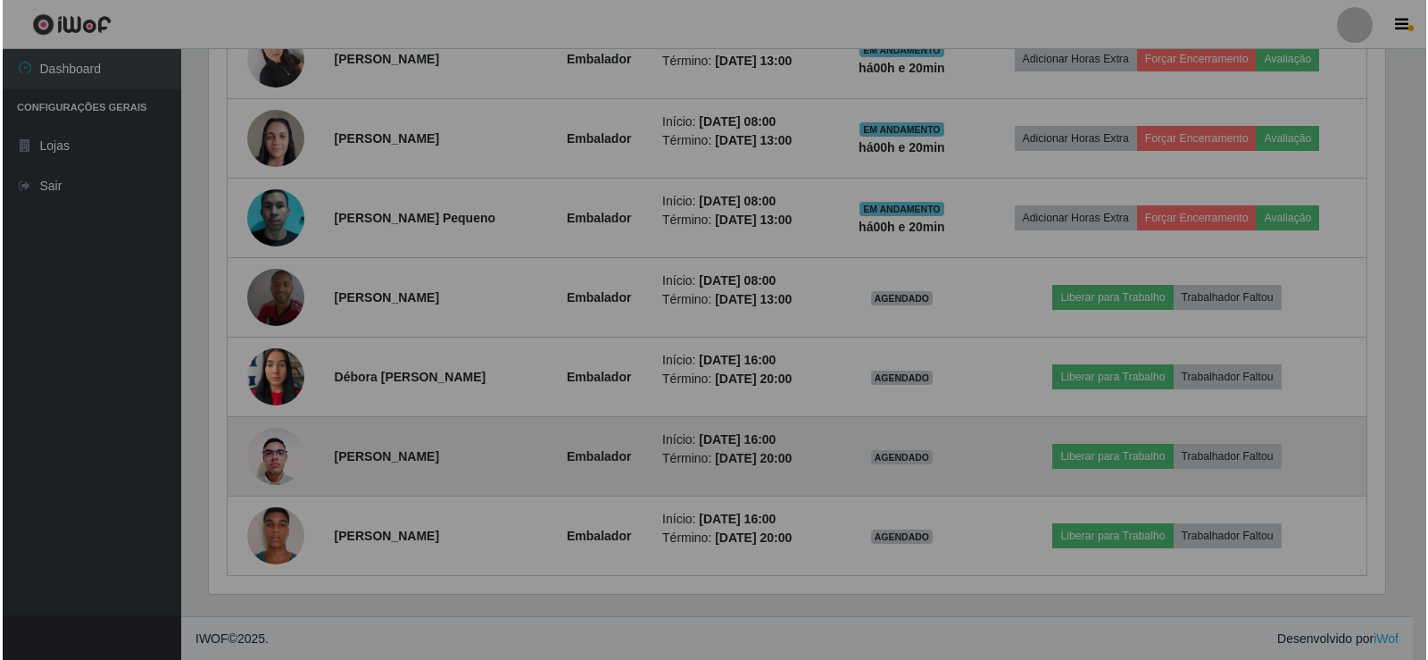
scroll to position [371, 1190]
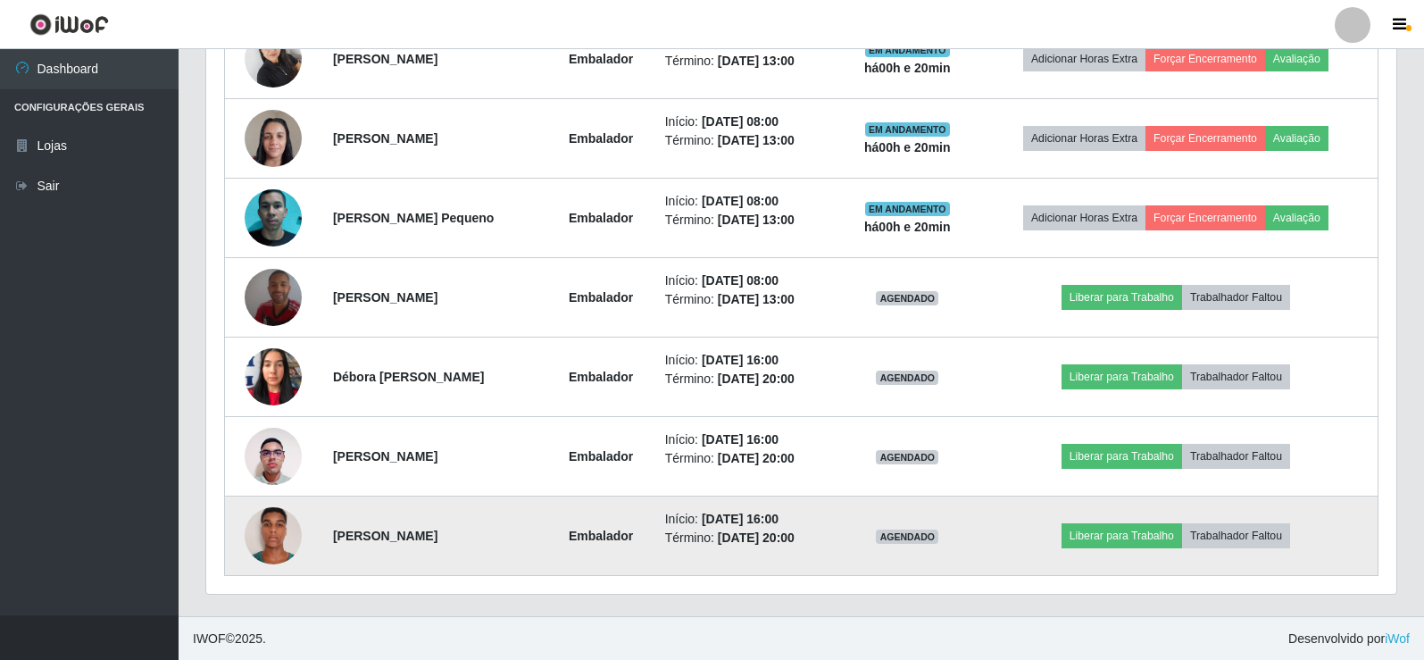
click at [279, 537] on img at bounding box center [273, 535] width 57 height 76
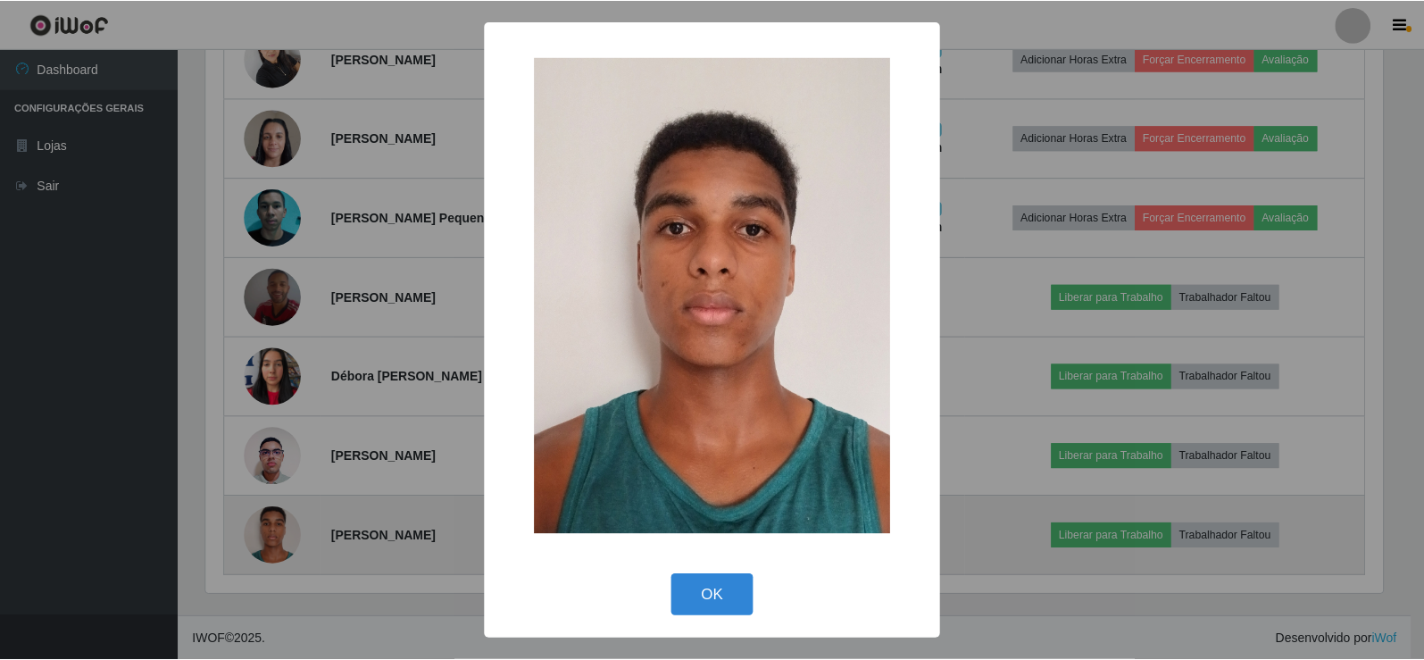
scroll to position [371, 1181]
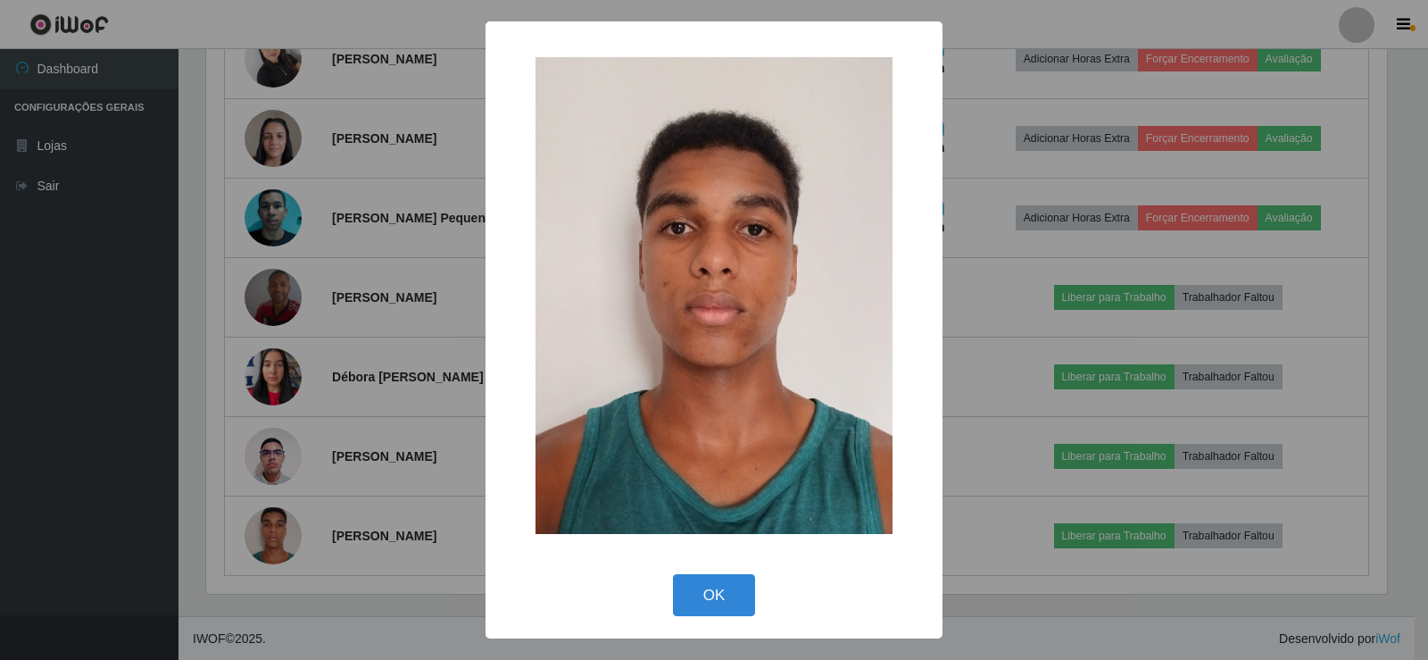
click at [280, 537] on div "× OK Cancel" at bounding box center [714, 330] width 1428 height 660
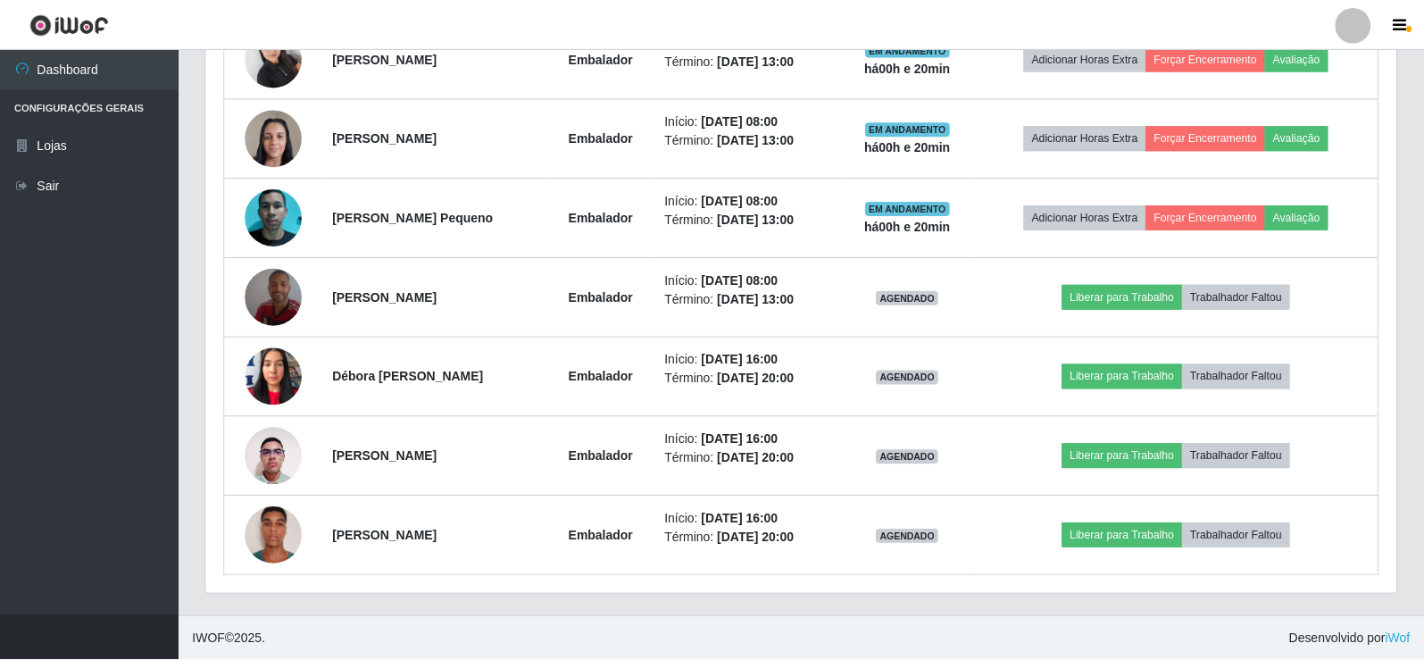
scroll to position [371, 1190]
